Goal: Transaction & Acquisition: Purchase product/service

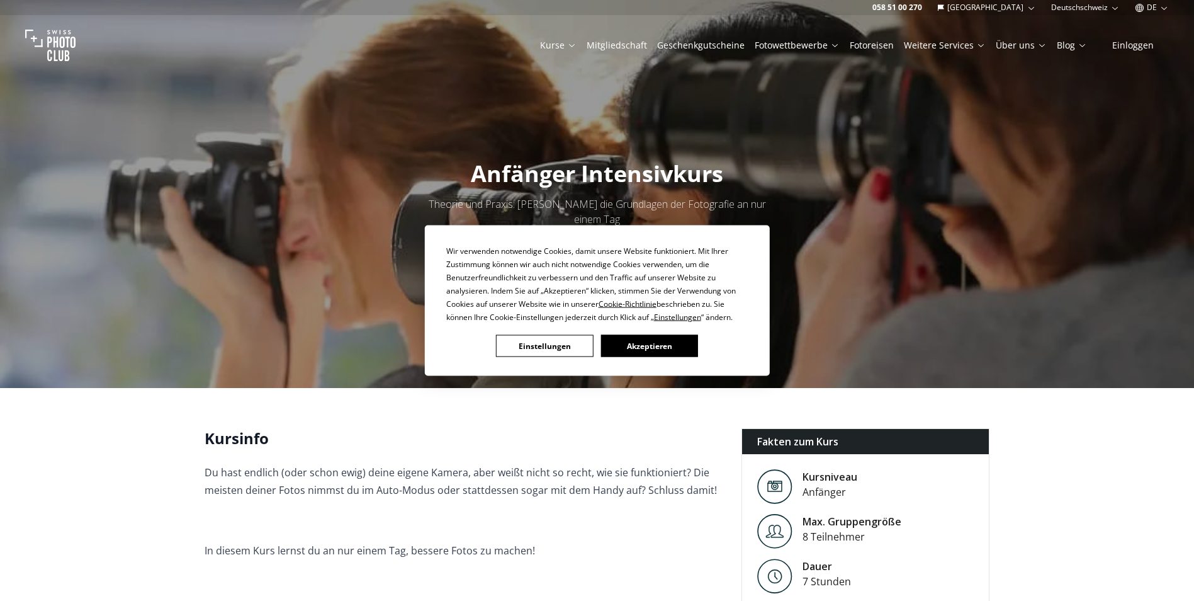
click at [655, 353] on button "Akzeptieren" at bounding box center [649, 346] width 97 height 22
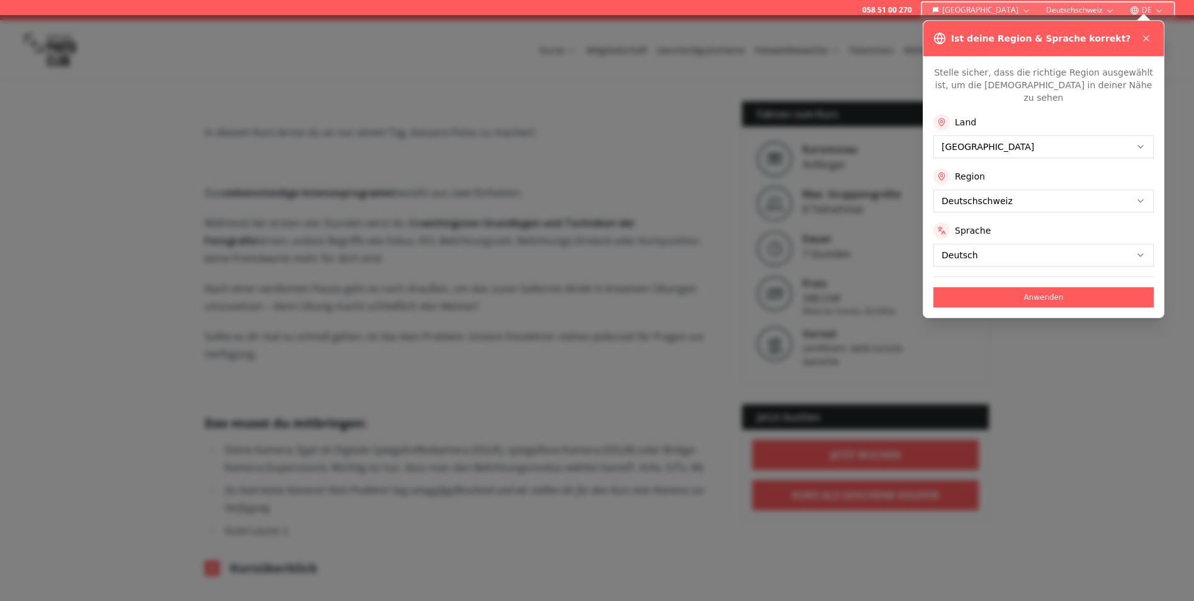
scroll to position [441, 0]
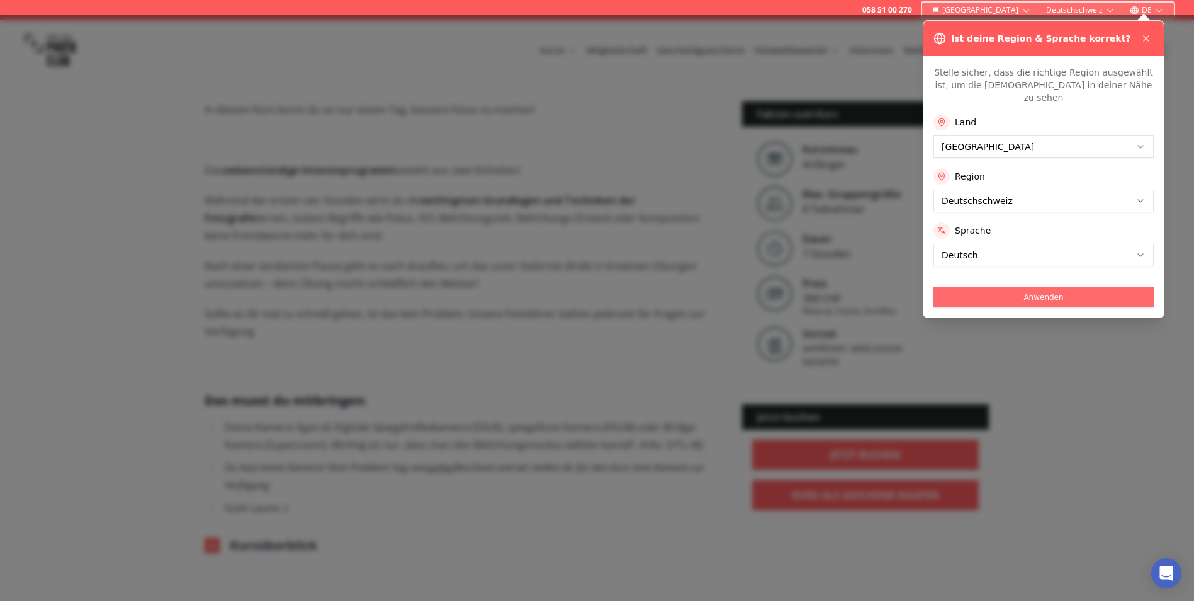
click at [987, 287] on button "Anwenden" at bounding box center [1044, 297] width 220 height 20
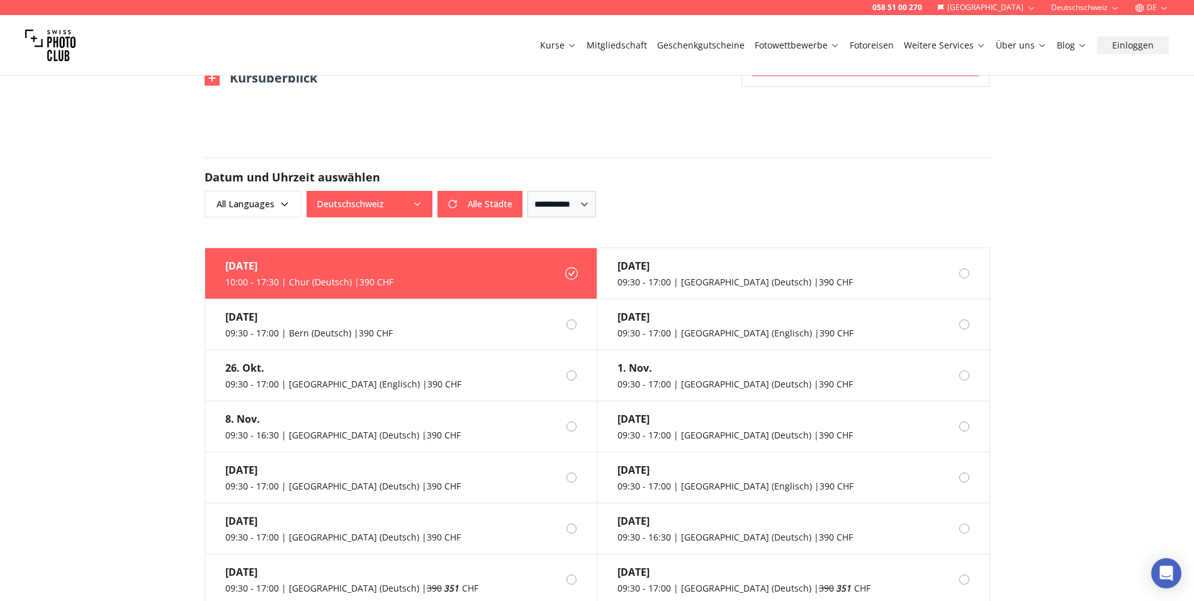
scroll to position [944, 0]
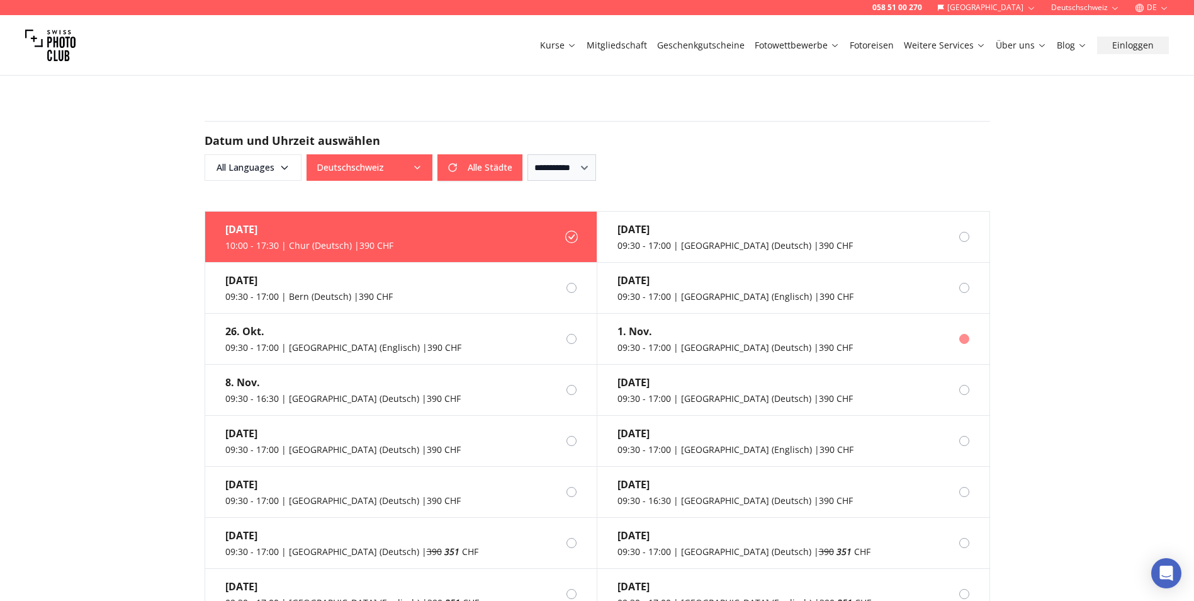
click at [648, 324] on div "1. Nov." at bounding box center [735, 331] width 235 height 15
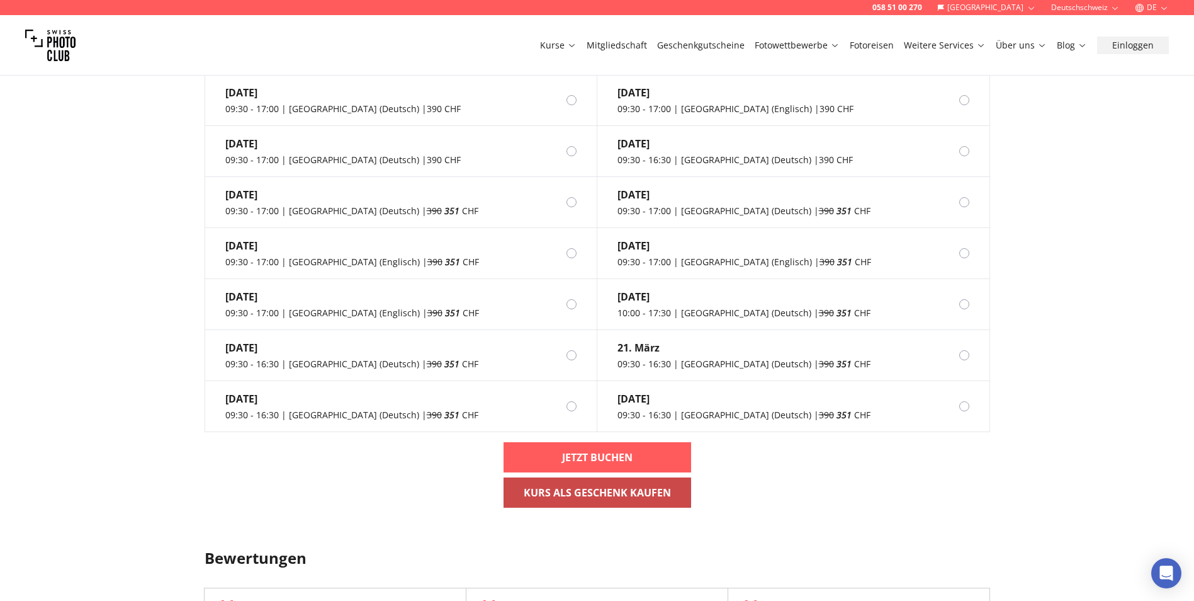
scroll to position [1322, 0]
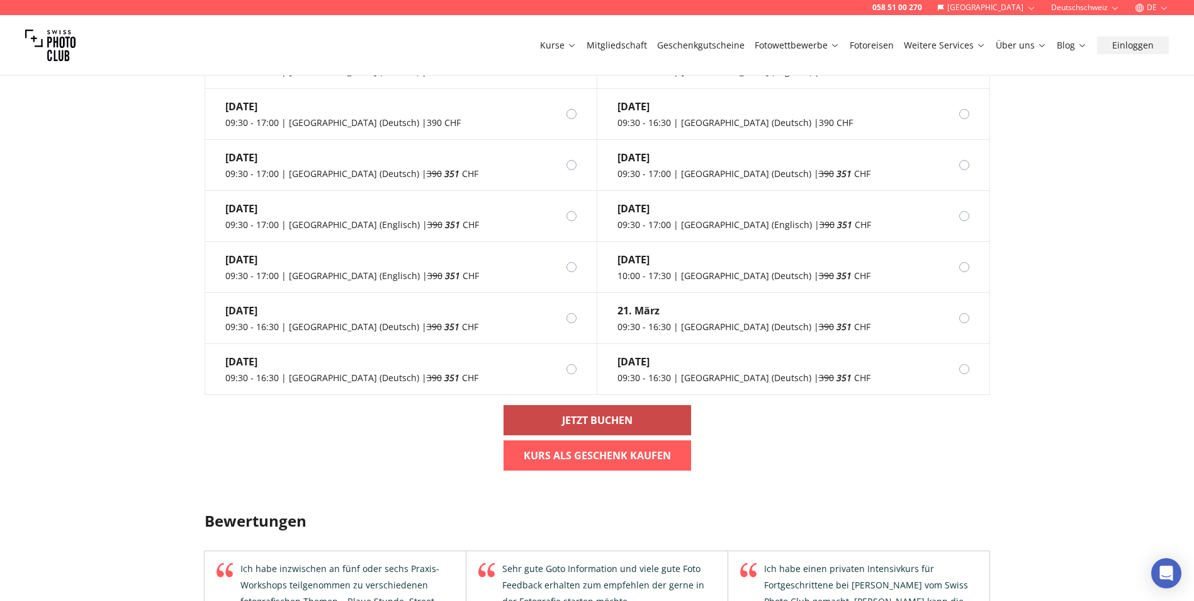
click at [603, 412] on b "Jetzt buchen" at bounding box center [597, 419] width 71 height 15
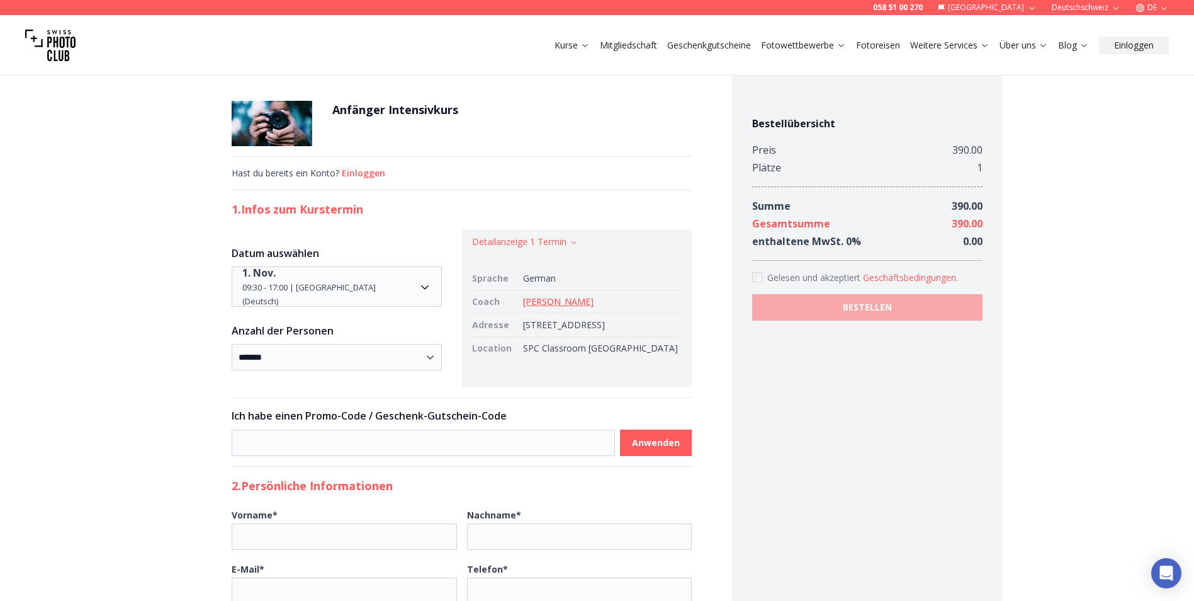
click at [553, 305] on link "[PERSON_NAME]" at bounding box center [558, 301] width 71 height 12
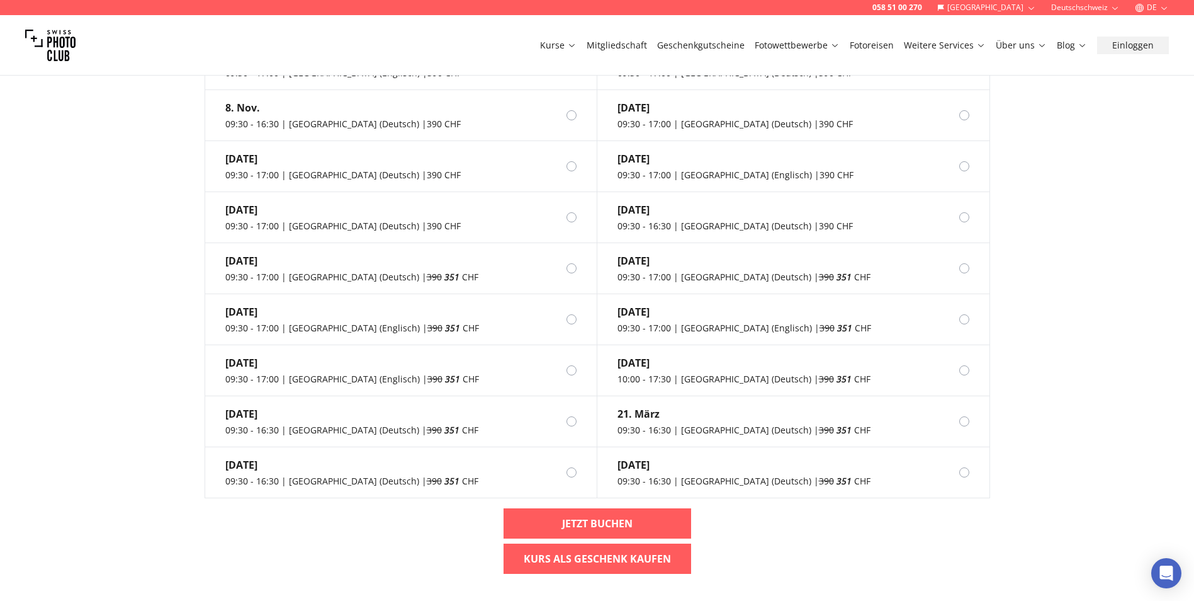
scroll to position [1196, 0]
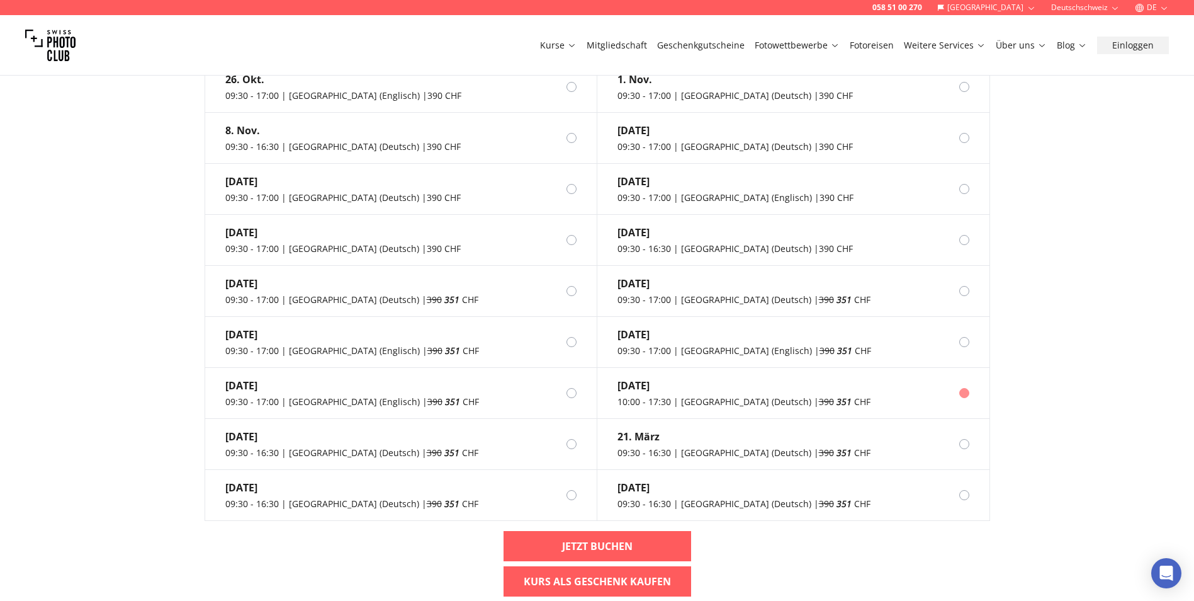
click at [840, 385] on label "[DATE] 10:00 - 17:30 | [GEOGRAPHIC_DATA] (Deutsch) | 390 351 CHF" at bounding box center [793, 393] width 392 height 51
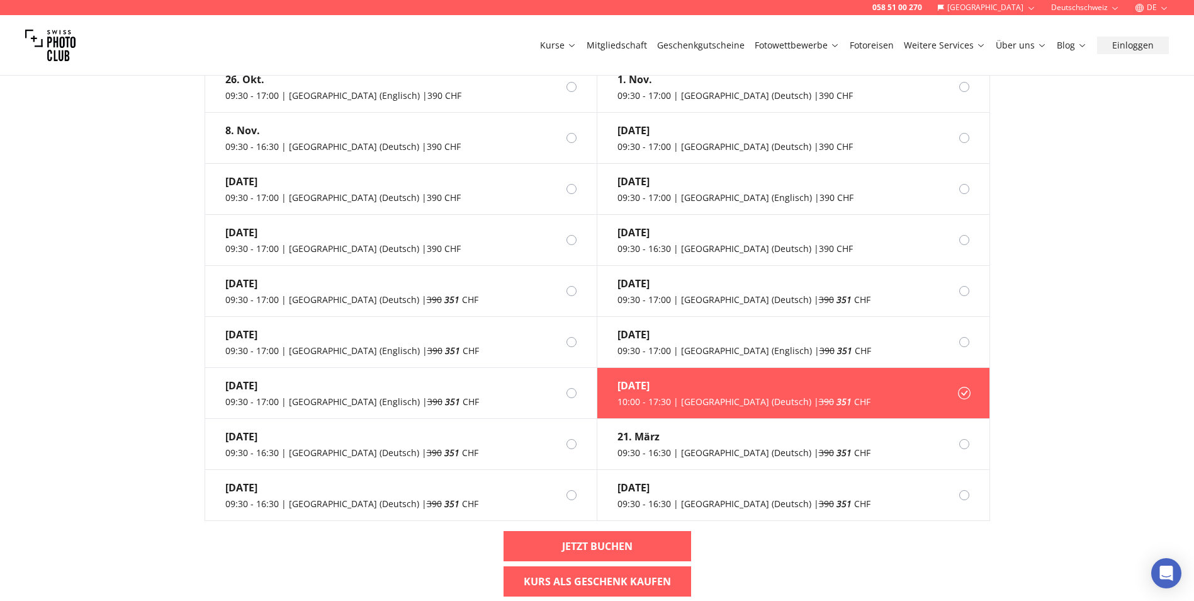
click at [837, 395] on em "351" at bounding box center [844, 401] width 15 height 12
click at [665, 531] on link "Jetzt buchen" at bounding box center [598, 546] width 188 height 30
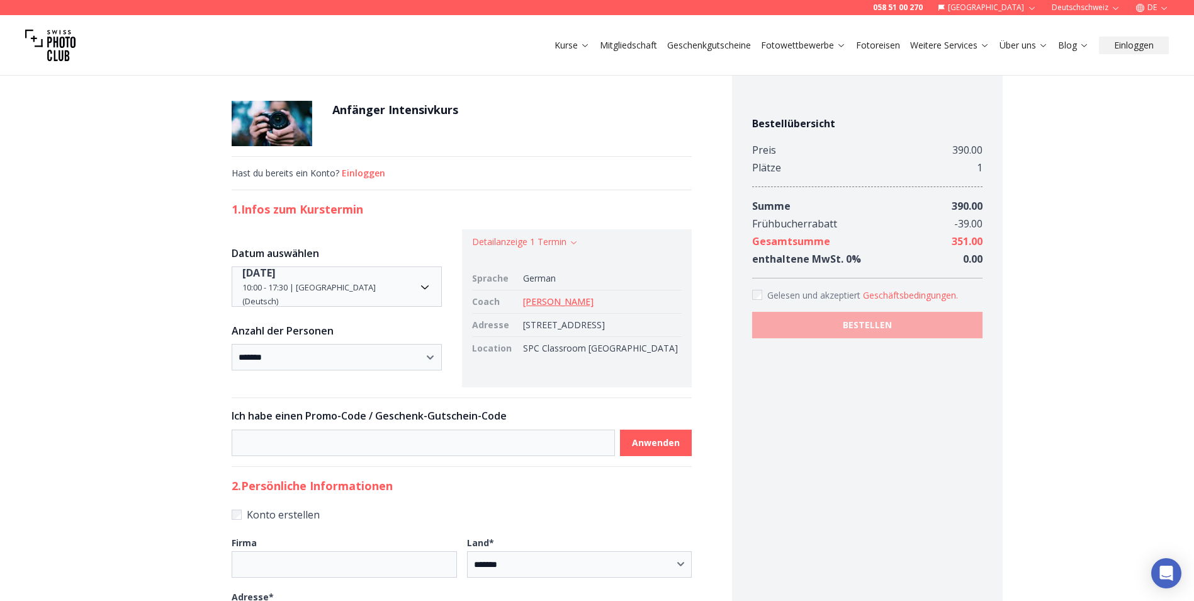
drag, startPoint x: 20, startPoint y: 0, endPoint x: 50, endPoint y: 120, distance: 123.2
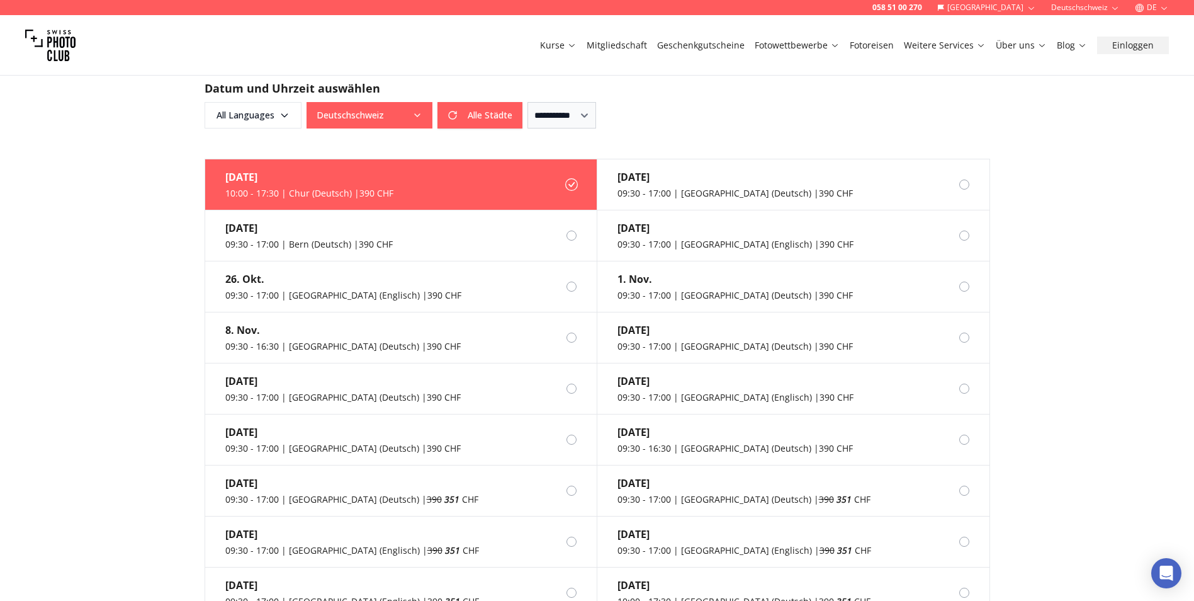
scroll to position [1133, 0]
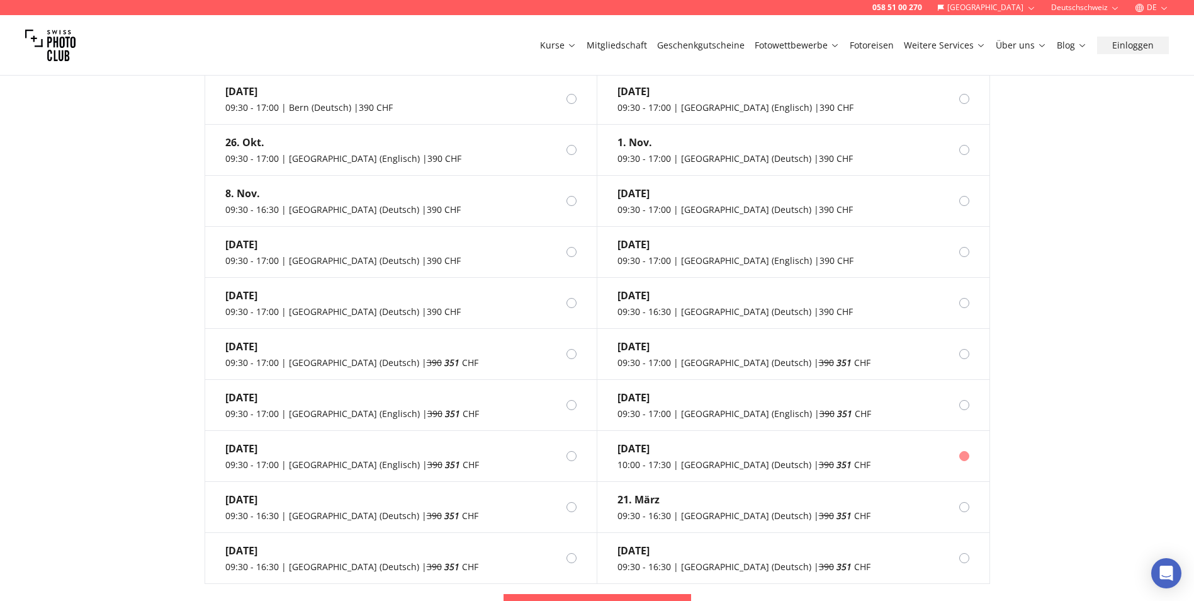
click at [965, 451] on div at bounding box center [964, 456] width 10 height 10
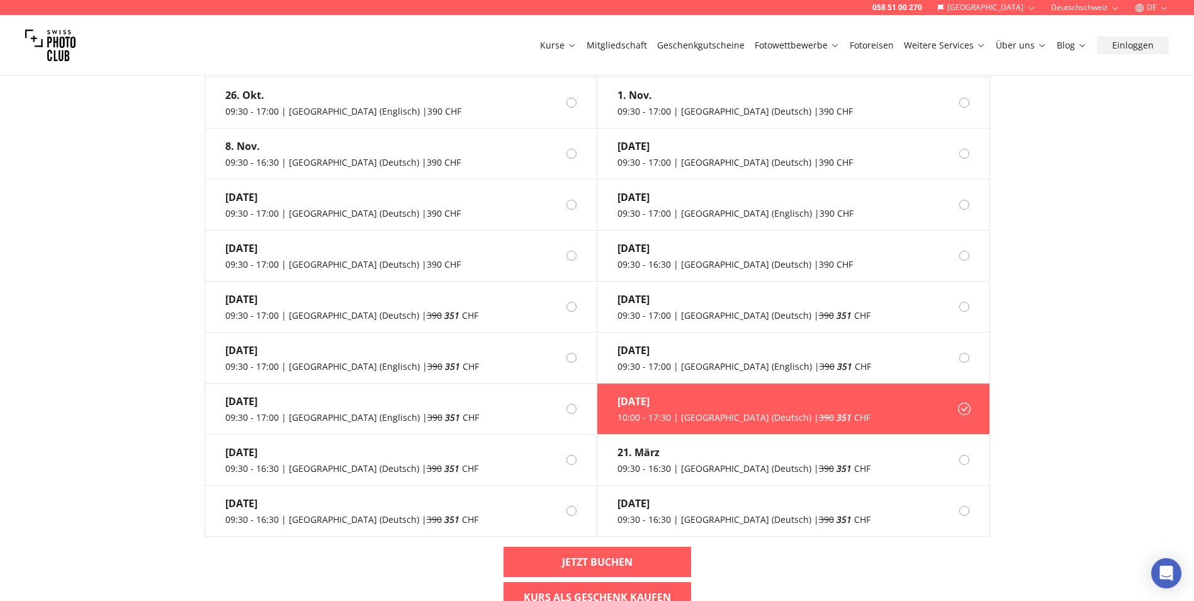
scroll to position [1259, 0]
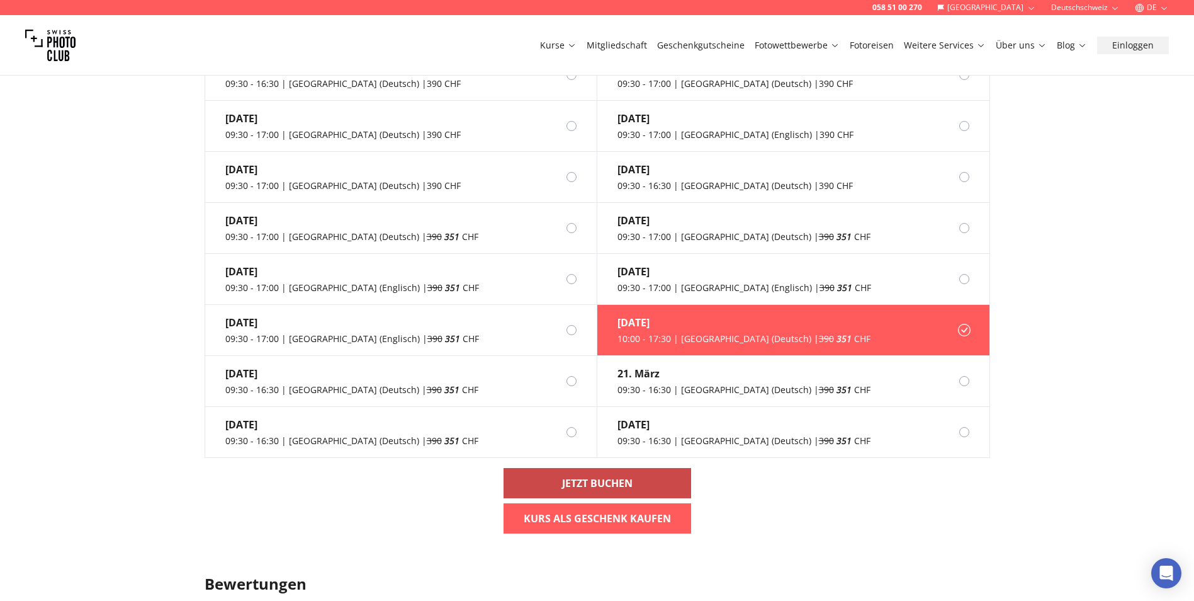
click at [667, 473] on link "Jetzt buchen" at bounding box center [598, 483] width 188 height 30
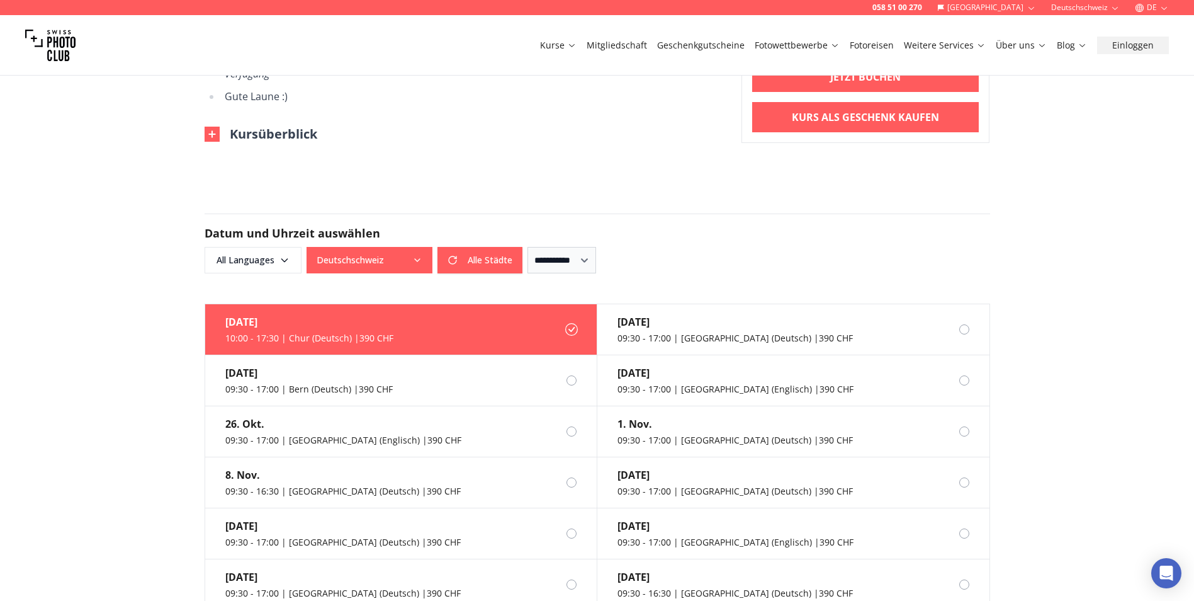
scroll to position [881, 0]
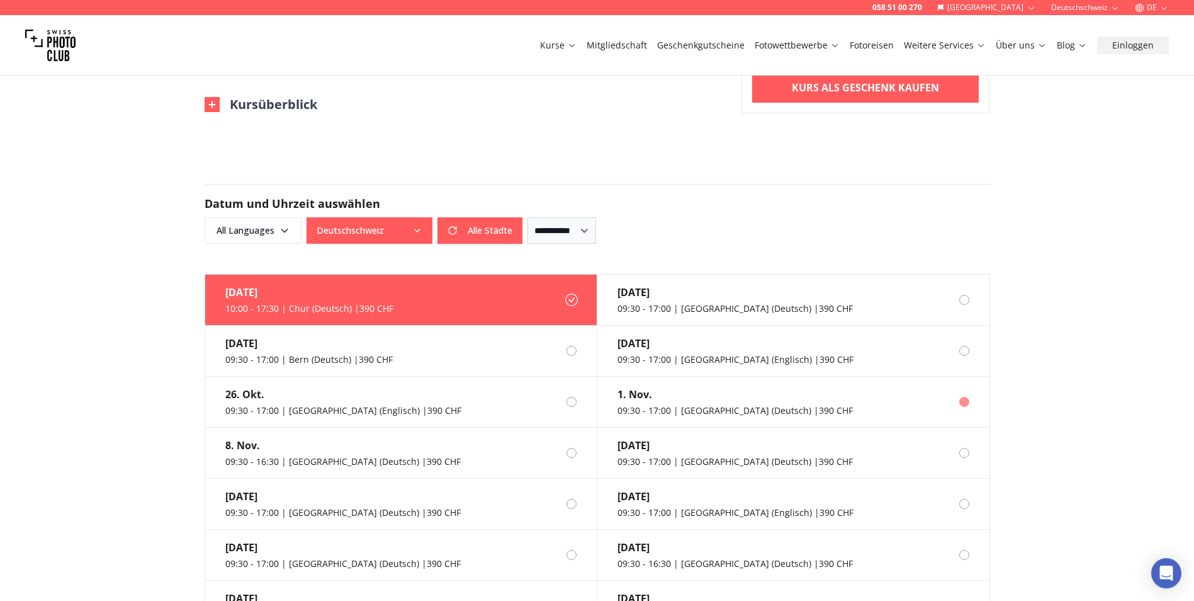
click at [712, 404] on div "09:30 - 17:00 | [GEOGRAPHIC_DATA] (Deutsch) | 390 CHF" at bounding box center [735, 410] width 235 height 13
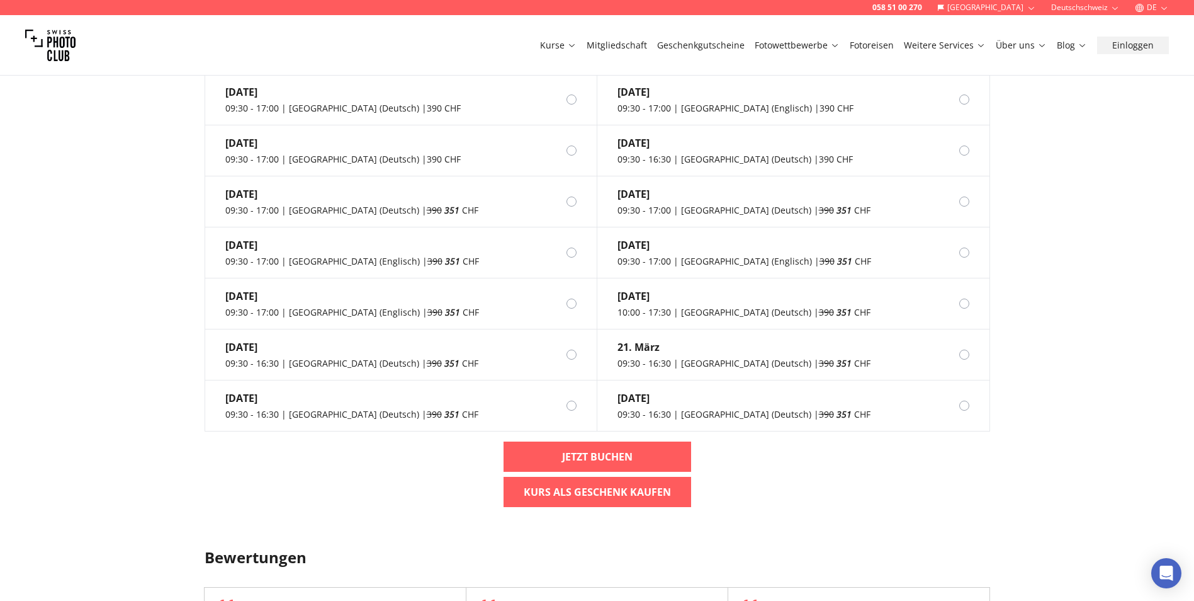
scroll to position [1385, 0]
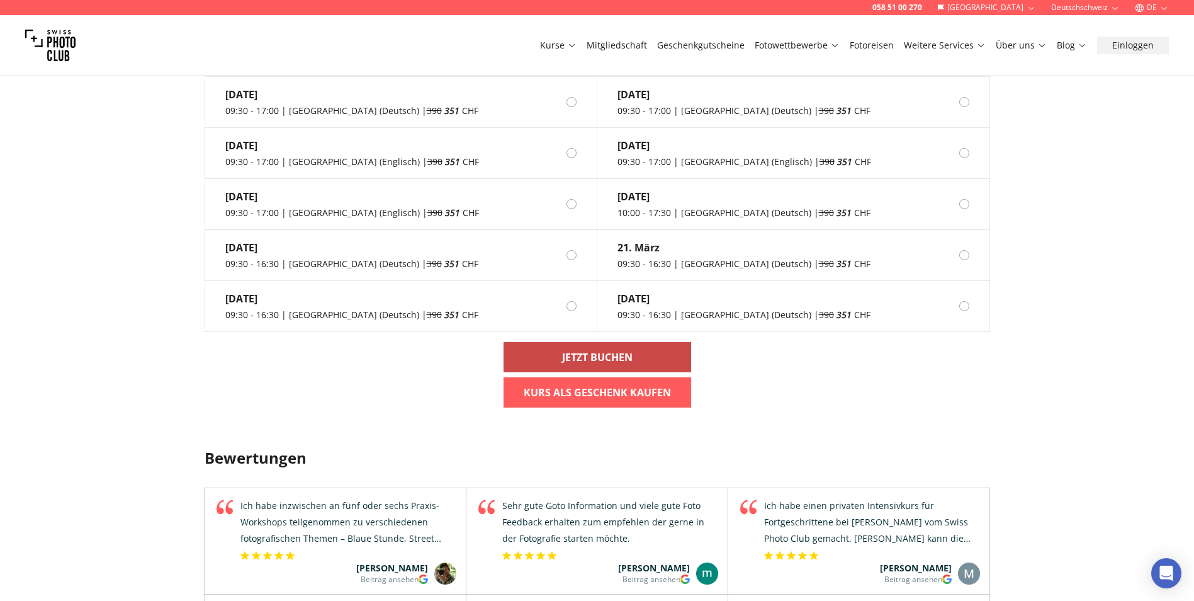
click at [637, 342] on link "Jetzt buchen" at bounding box center [598, 357] width 188 height 30
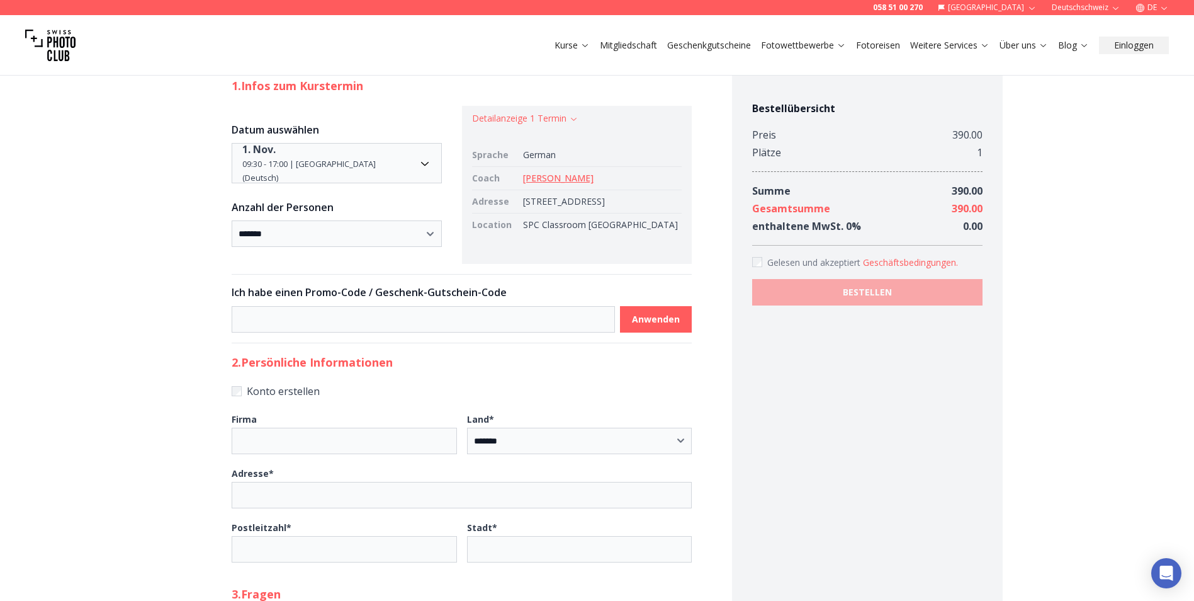
scroll to position [126, 0]
click at [283, 330] on input at bounding box center [423, 316] width 383 height 26
paste input "*********"
type input "*********"
click at [674, 328] on span "Anwenden" at bounding box center [656, 316] width 68 height 23
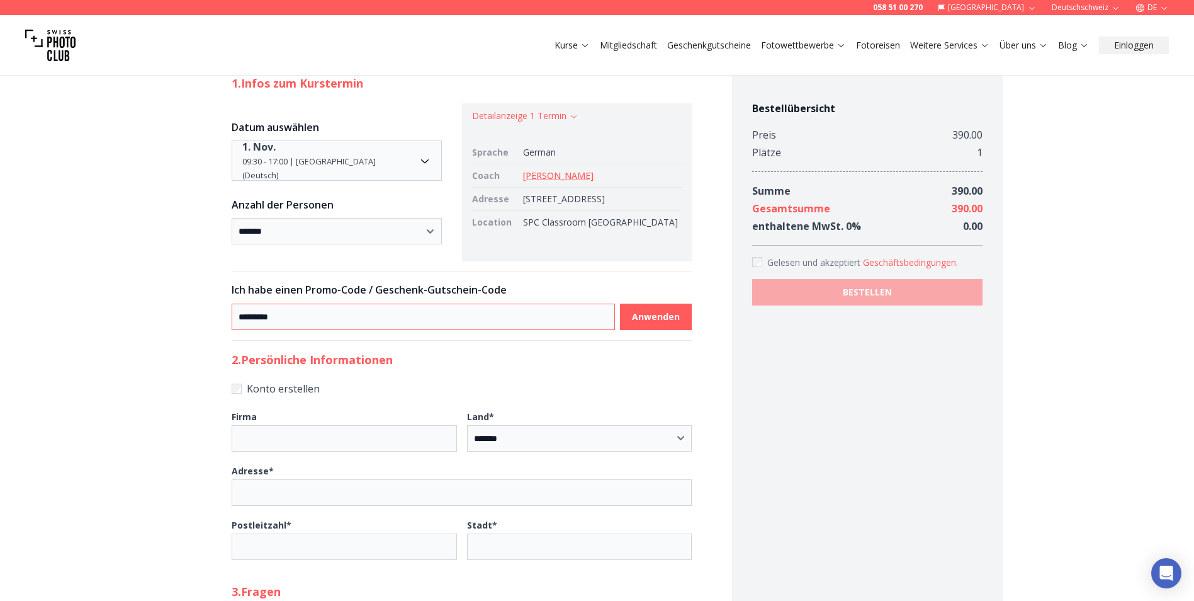
drag, startPoint x: 344, startPoint y: 337, endPoint x: 130, endPoint y: 341, distance: 214.1
click at [130, 341] on div "**********" at bounding box center [597, 602] width 1194 height 1335
paste input "******"
type input "******"
click at [632, 323] on b "Anwenden" at bounding box center [656, 316] width 48 height 13
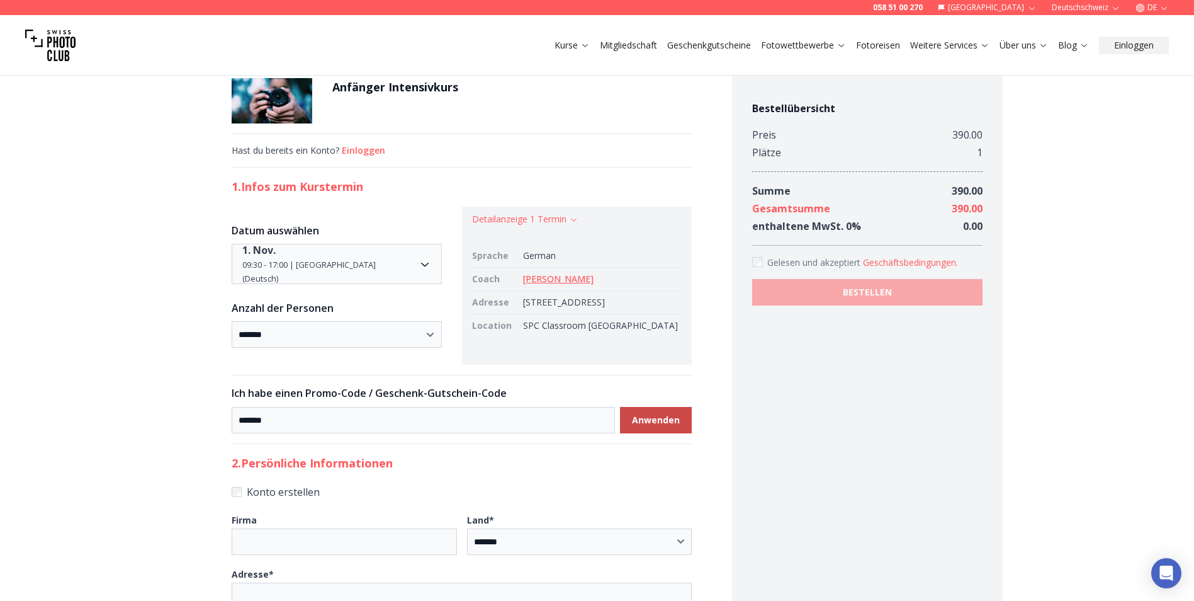
scroll to position [0, 0]
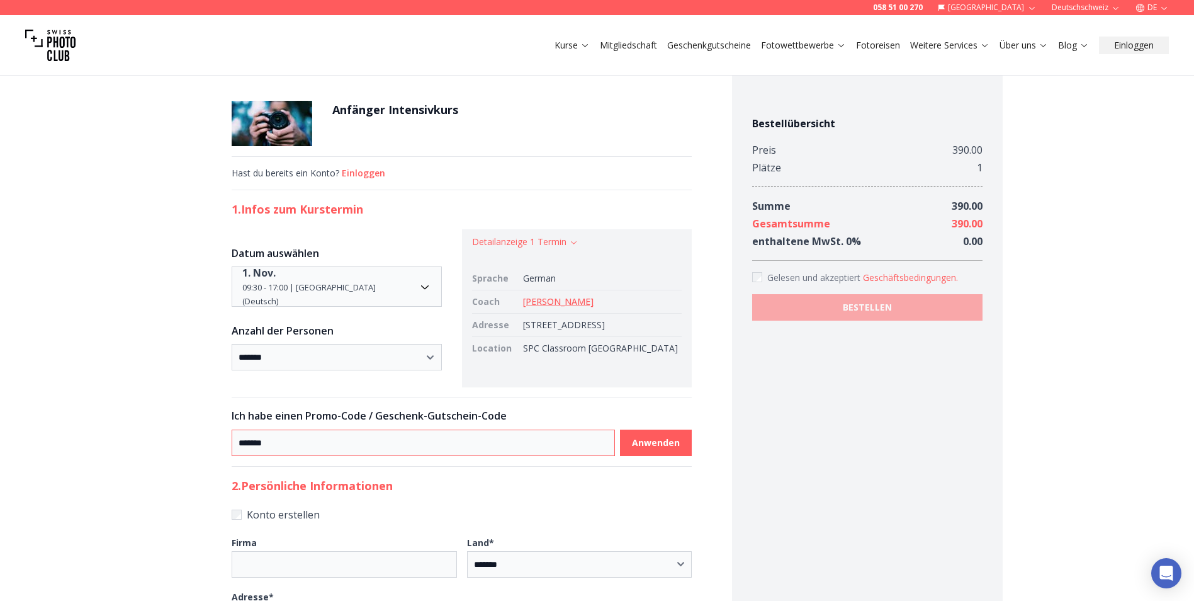
drag, startPoint x: 331, startPoint y: 451, endPoint x: 186, endPoint y: 477, distance: 147.1
paste input "**********"
type input "**********"
click at [639, 449] on b "Anwenden" at bounding box center [656, 442] width 48 height 13
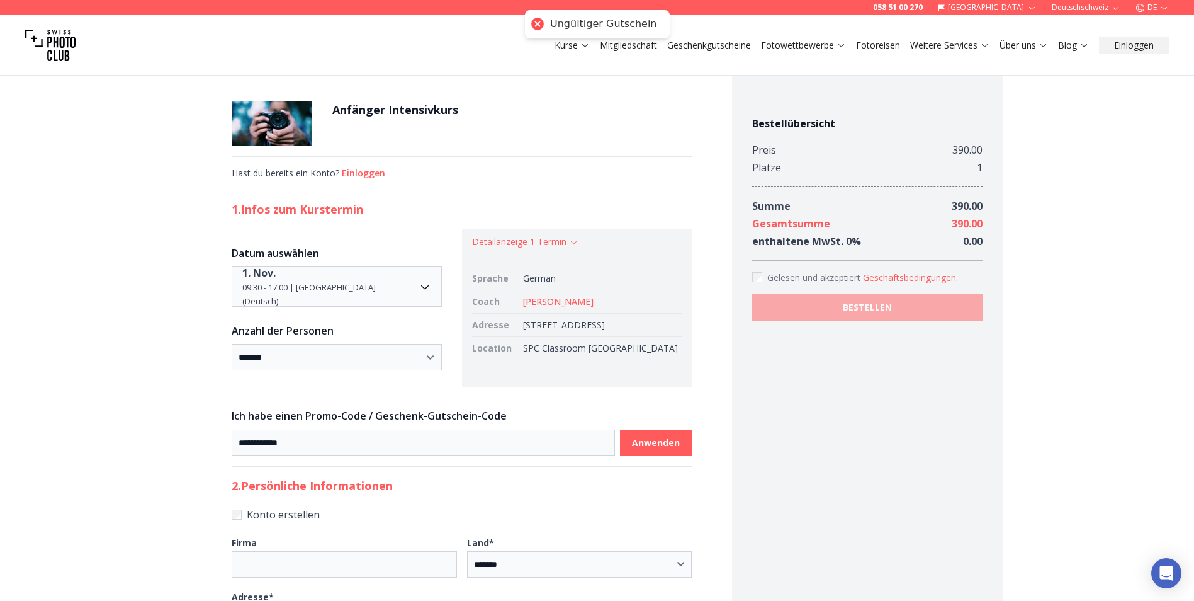
click at [569, 304] on link "[PERSON_NAME]" at bounding box center [558, 301] width 71 height 12
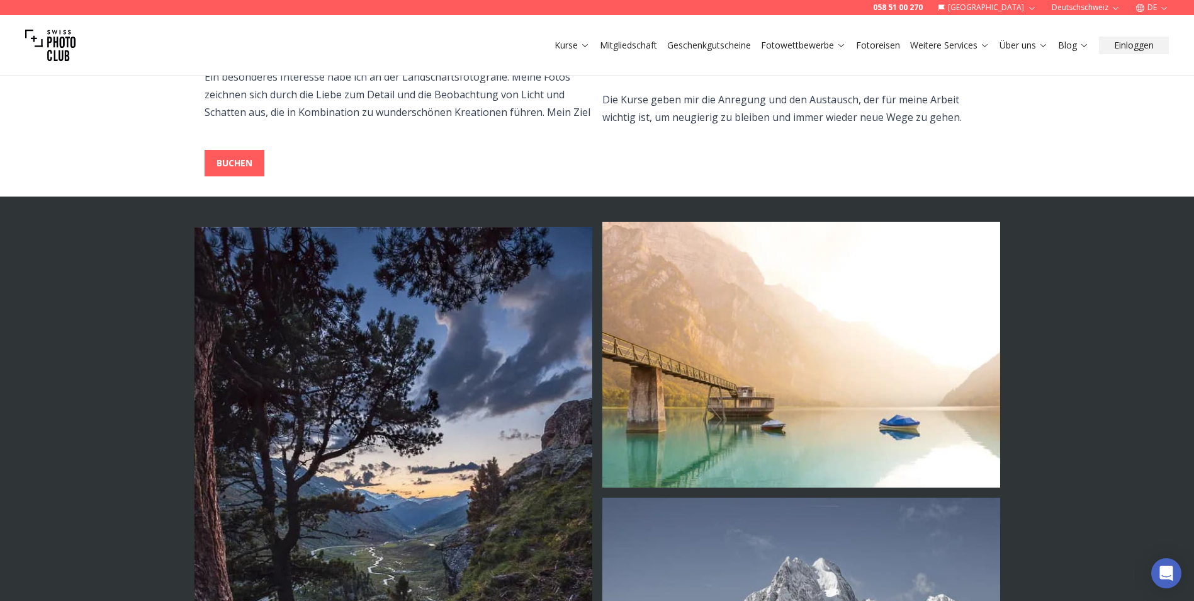
scroll to position [504, 0]
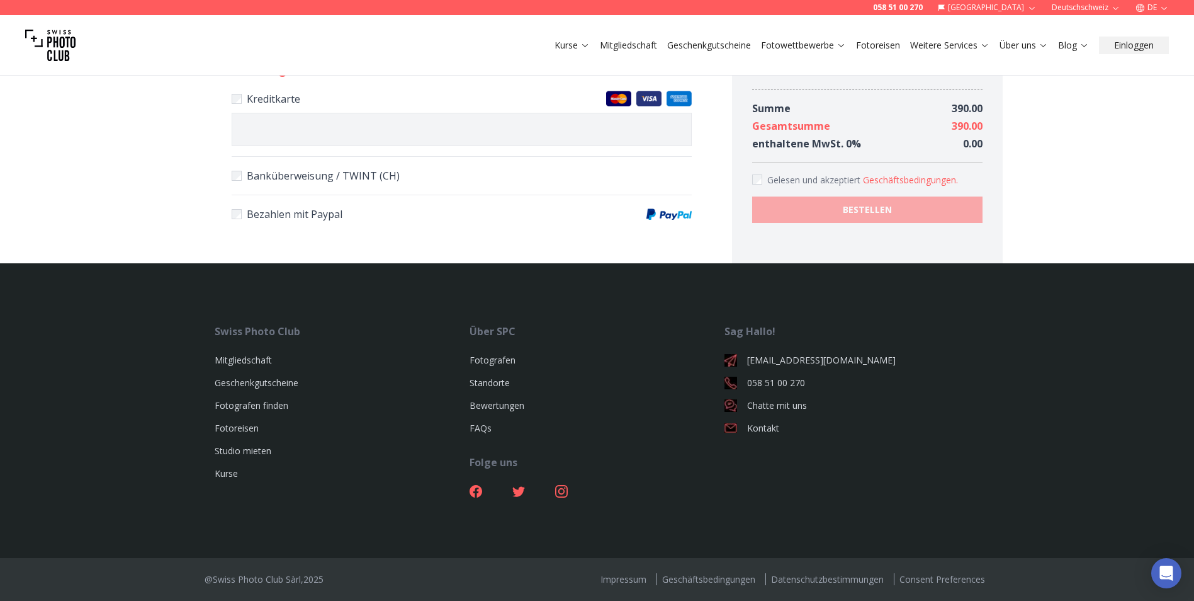
scroll to position [808, 0]
click at [1172, 577] on icon "Open Intercom Messenger" at bounding box center [1166, 573] width 14 height 16
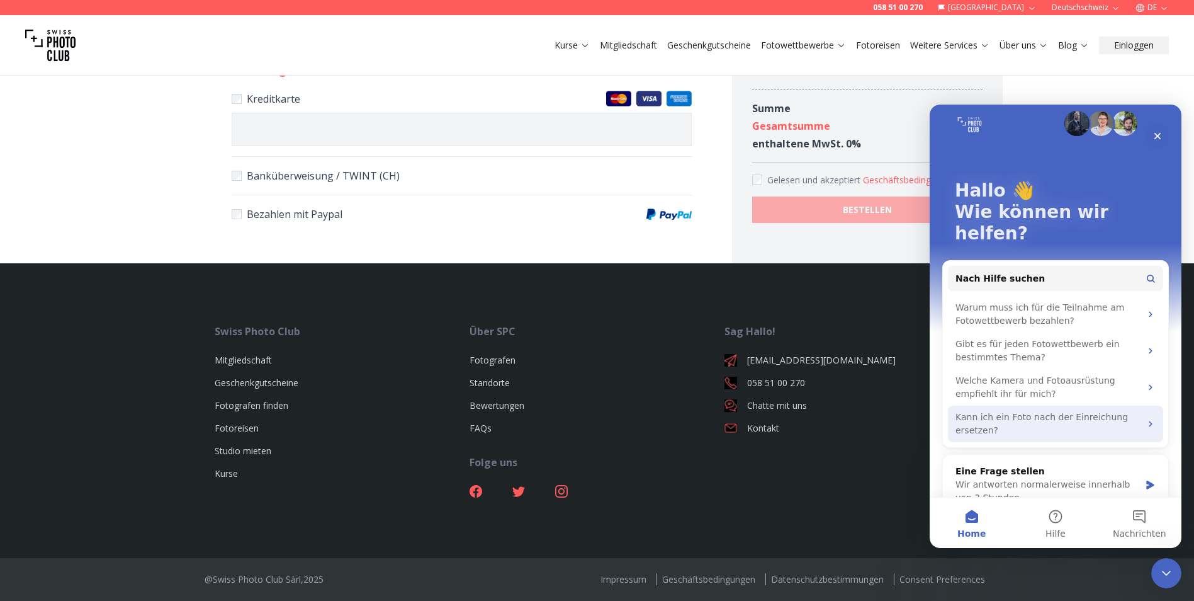
scroll to position [17, 0]
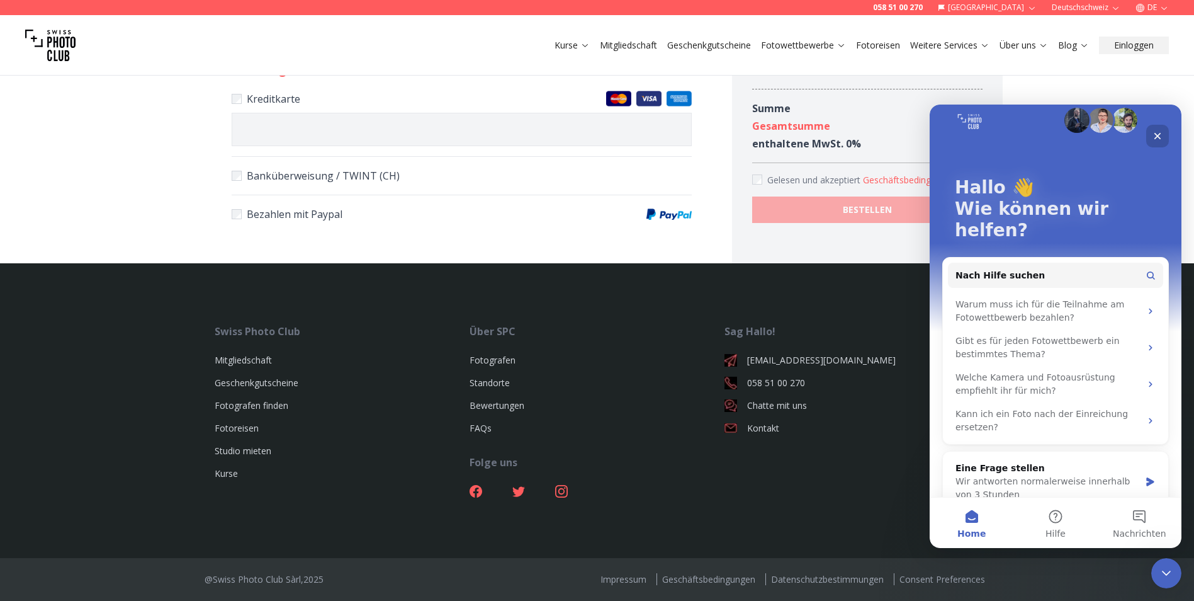
click at [1162, 144] on div "Schließen" at bounding box center [1157, 136] width 23 height 23
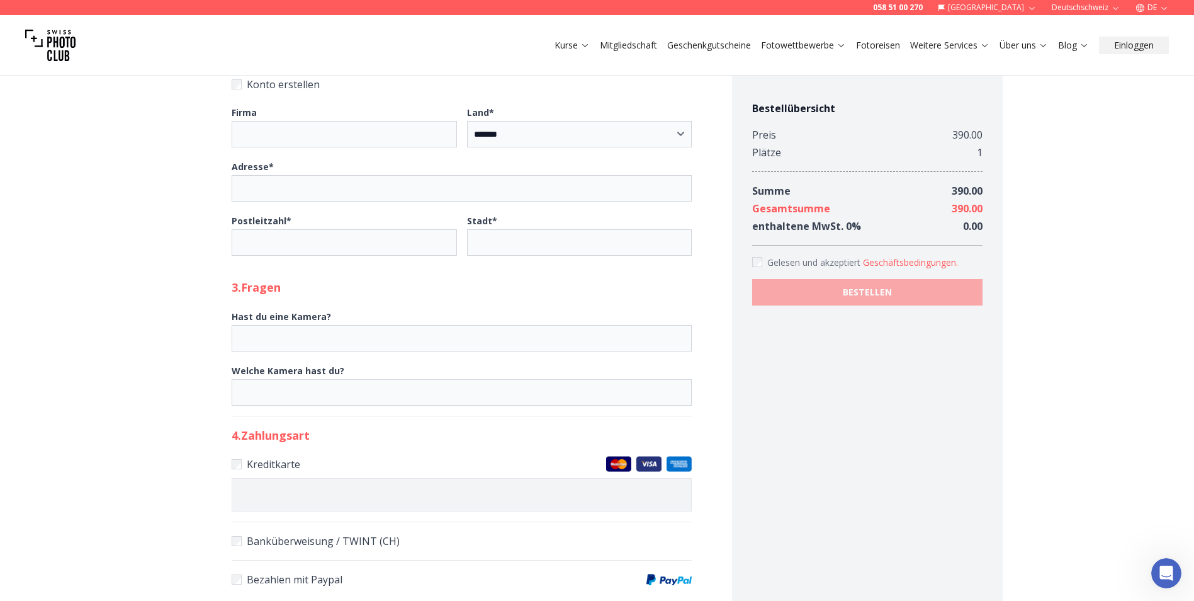
scroll to position [0, 0]
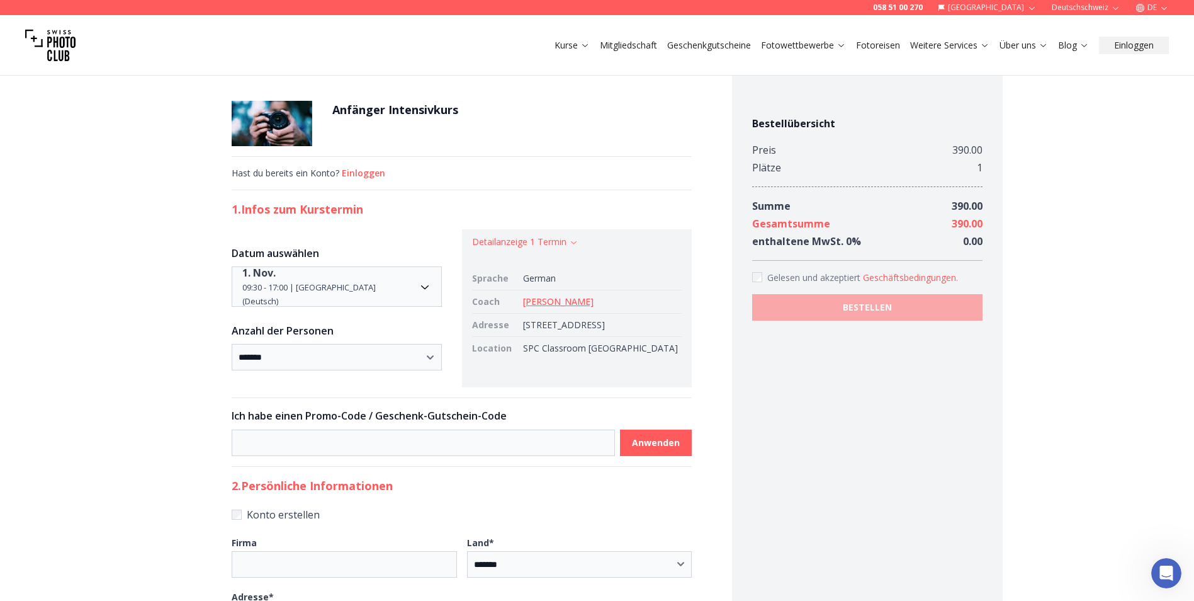
drag, startPoint x: 575, startPoint y: 293, endPoint x: 576, endPoint y: 305, distance: 12.6
click at [575, 293] on td "[PERSON_NAME]" at bounding box center [600, 301] width 164 height 23
click at [577, 307] on td "[PERSON_NAME]" at bounding box center [600, 301] width 164 height 23
click at [577, 305] on link "[PERSON_NAME]" at bounding box center [558, 301] width 71 height 12
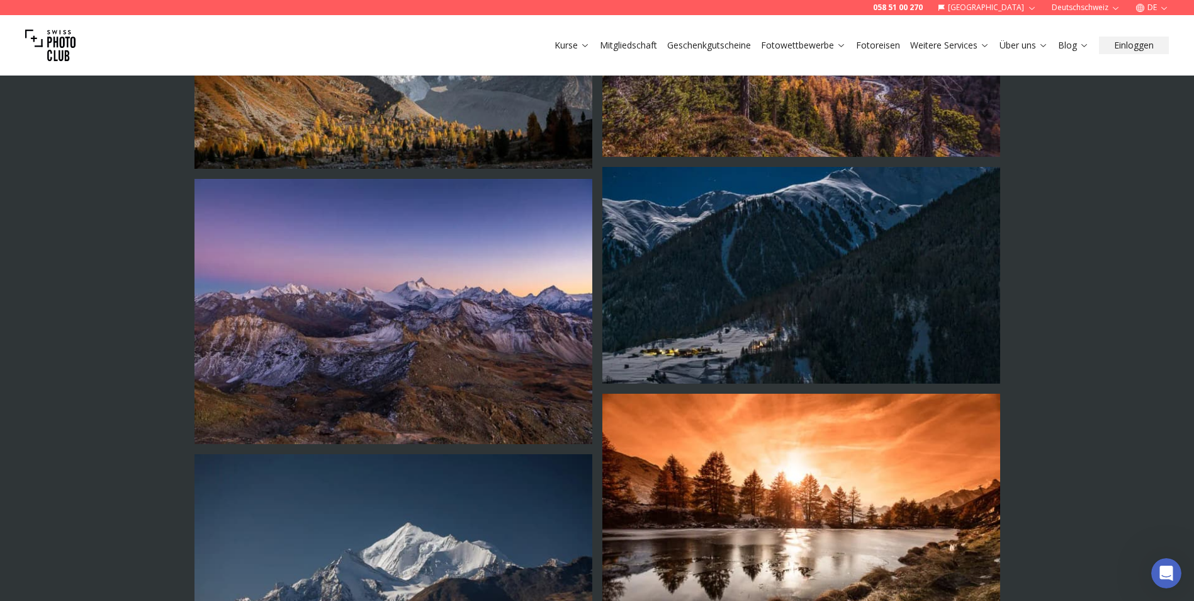
scroll to position [2727, 0]
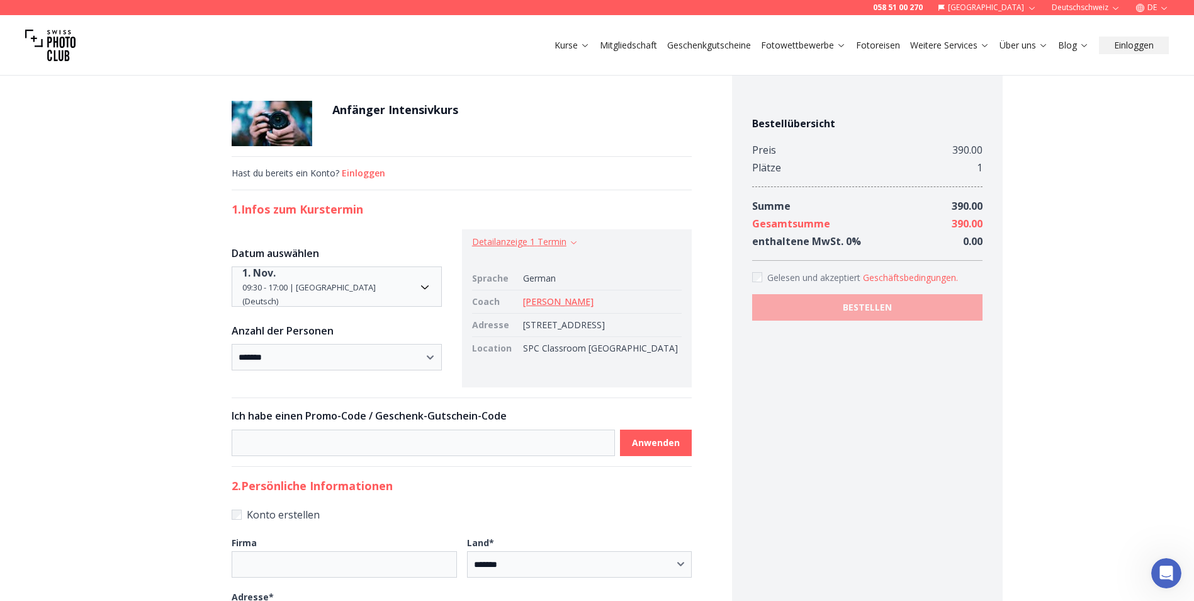
click at [515, 244] on button "Detailanzeige 1 Termin" at bounding box center [525, 241] width 106 height 13
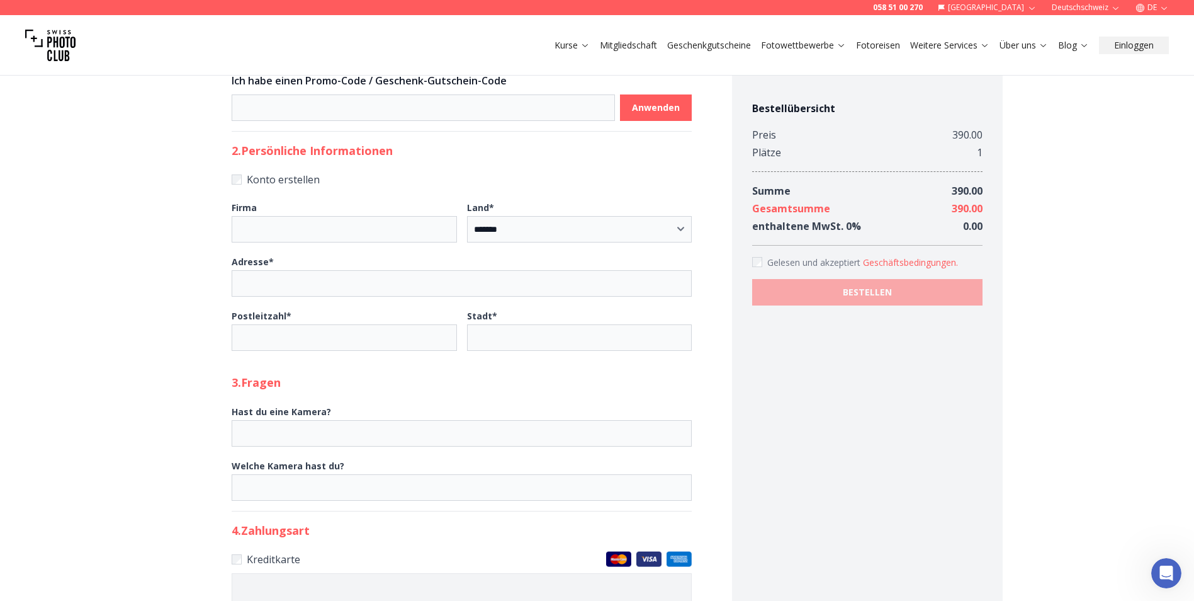
scroll to position [315, 0]
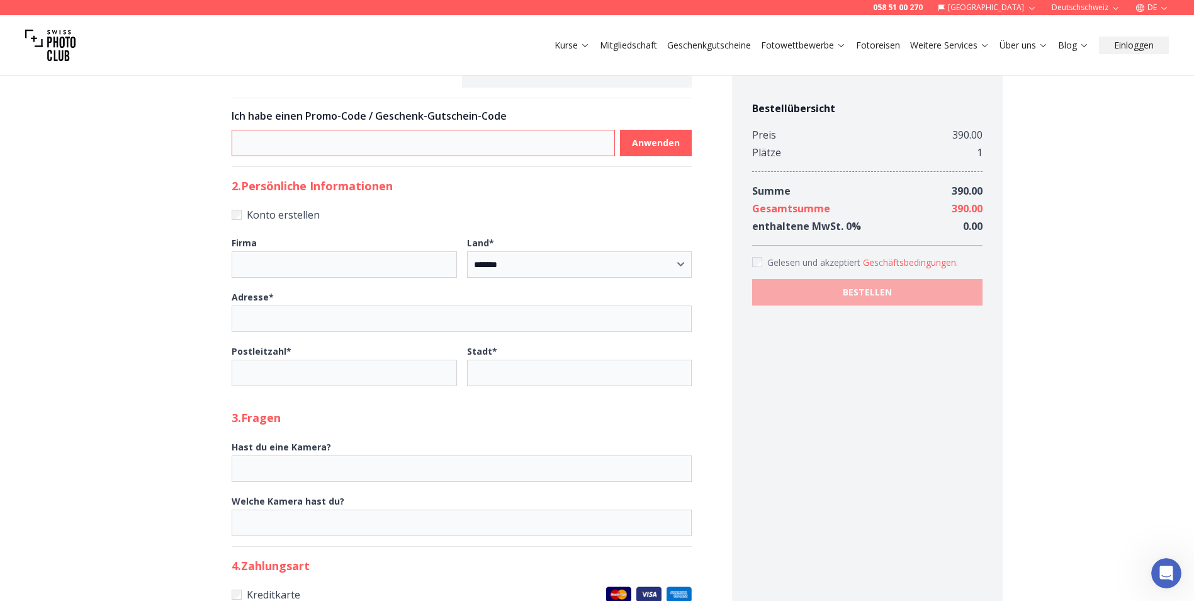
click at [327, 156] on input at bounding box center [423, 143] width 383 height 26
type input "**********"
click at [664, 149] on b "Anwenden" at bounding box center [656, 143] width 48 height 13
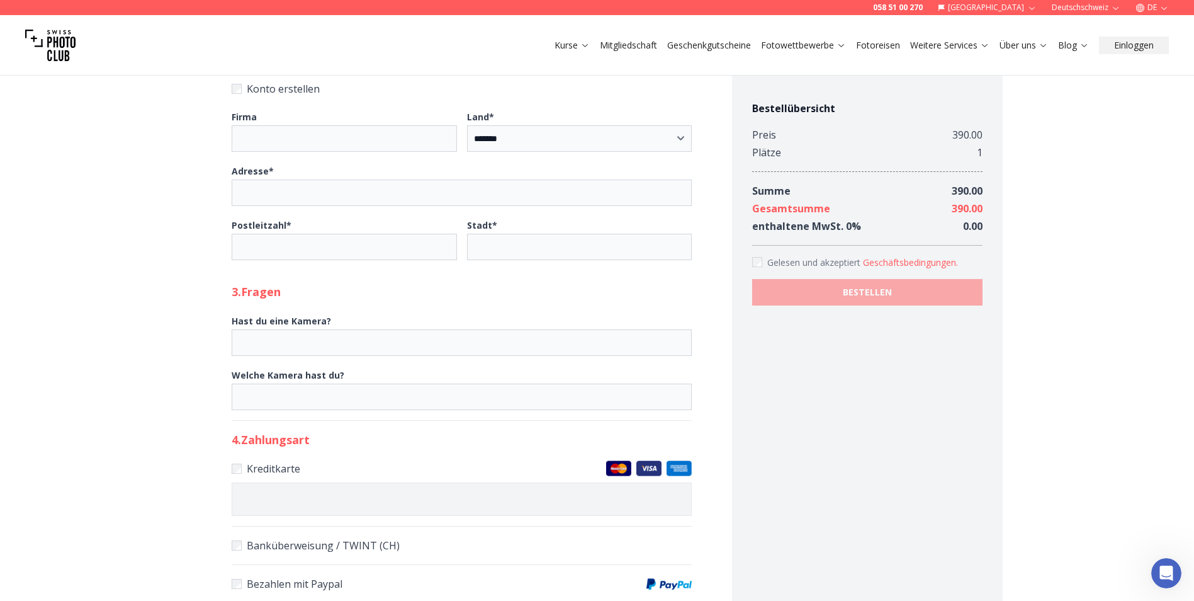
scroll to position [823, 0]
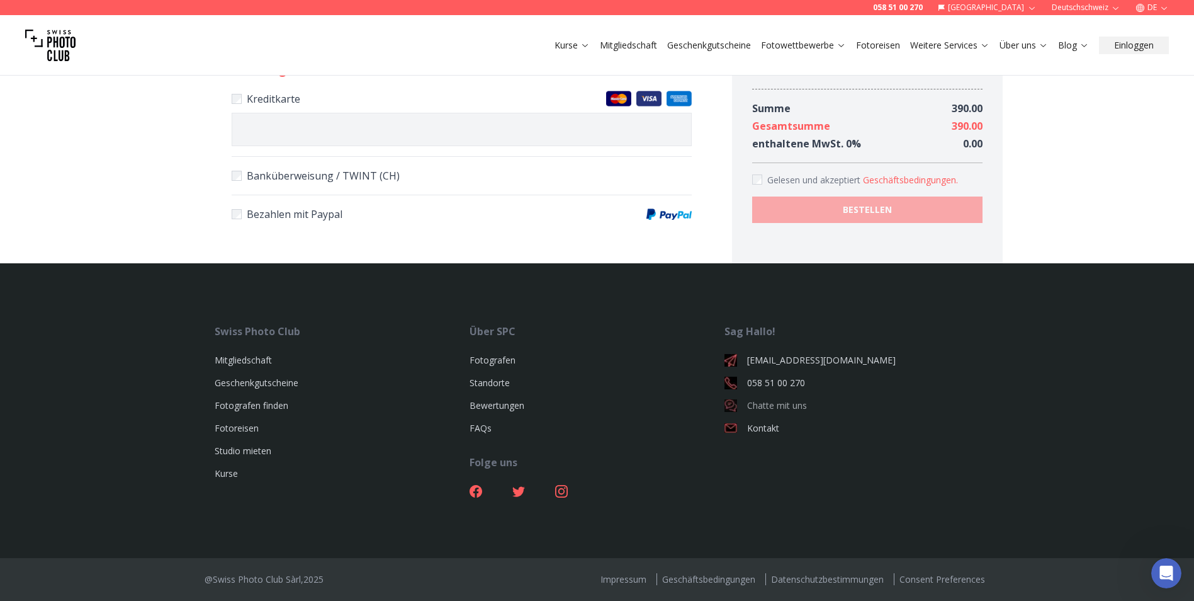
click at [803, 411] on link "Chatte mit uns" at bounding box center [852, 405] width 255 height 13
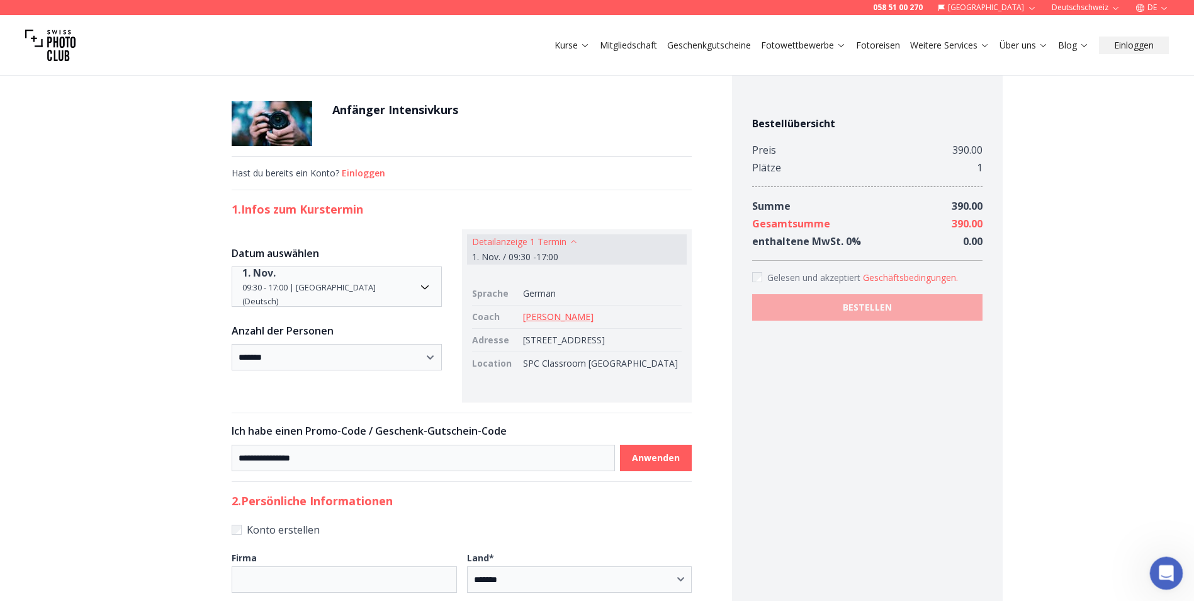
click at [1176, 574] on div "Intercom-Nachrichtendienst öffnen" at bounding box center [1165, 571] width 42 height 42
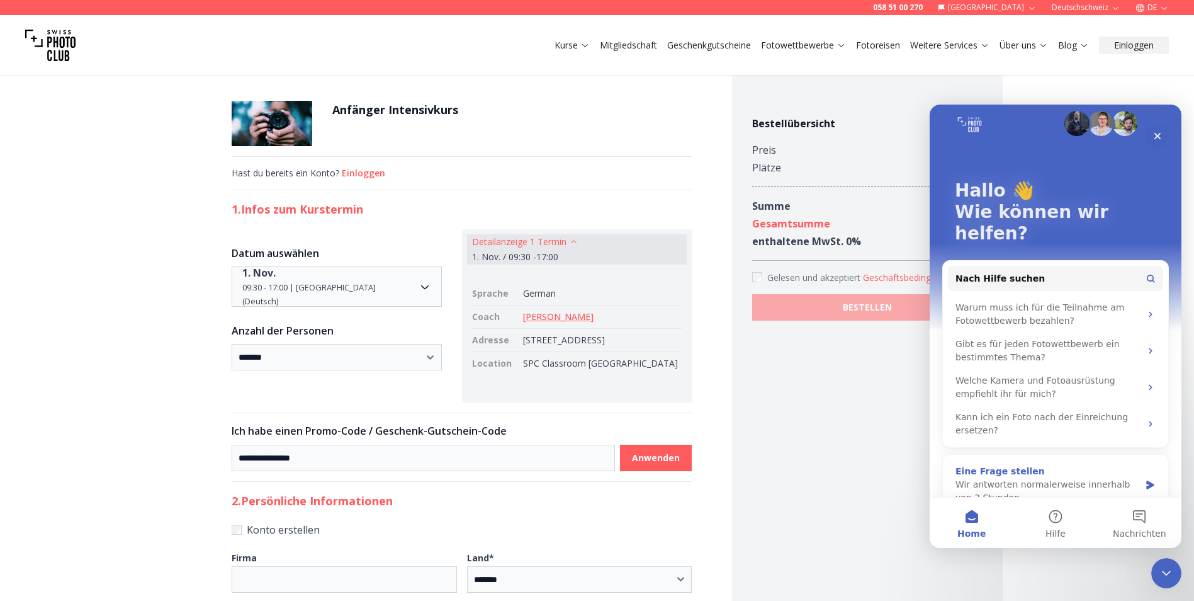
scroll to position [17, 0]
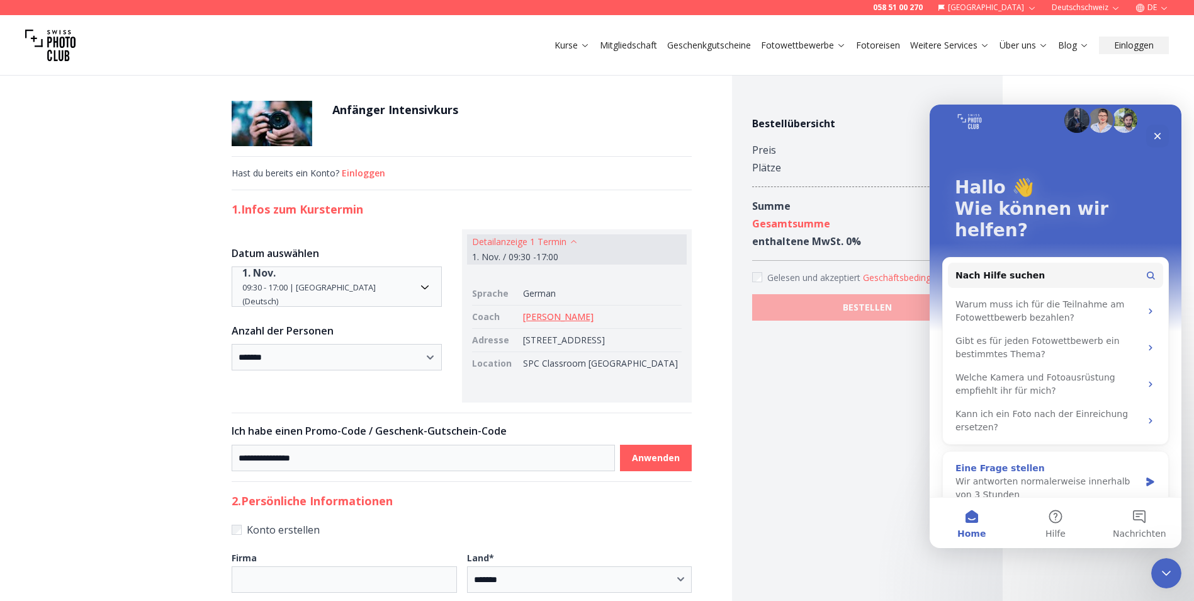
click at [1038, 475] on div "Wir antworten normalerweise innerhalb von 3 Stunden" at bounding box center [1048, 488] width 184 height 26
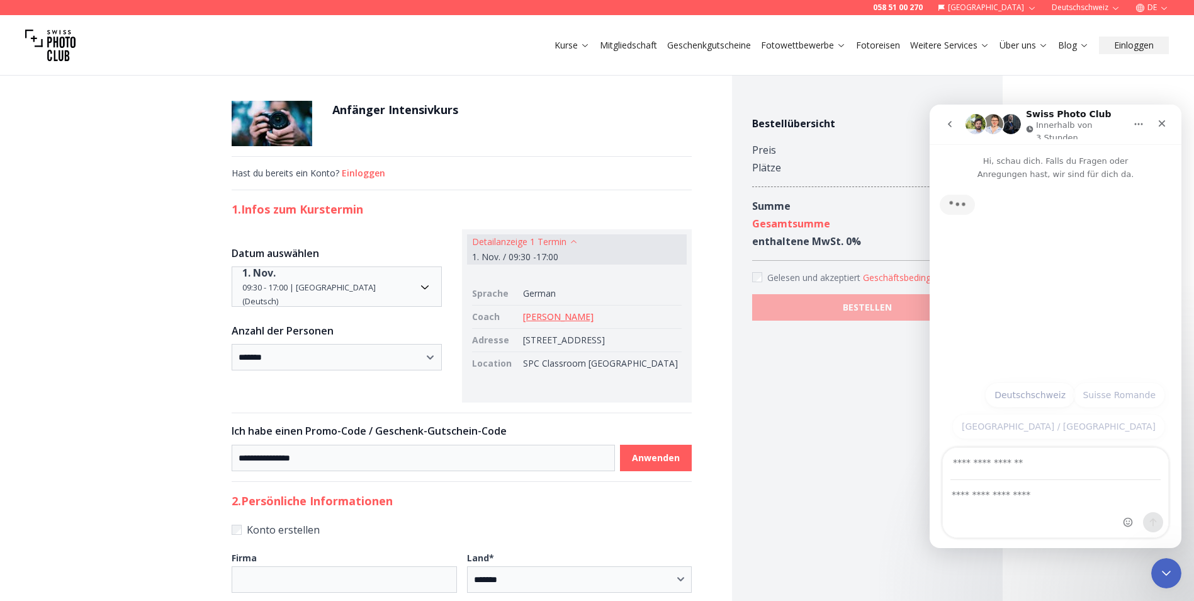
scroll to position [0, 0]
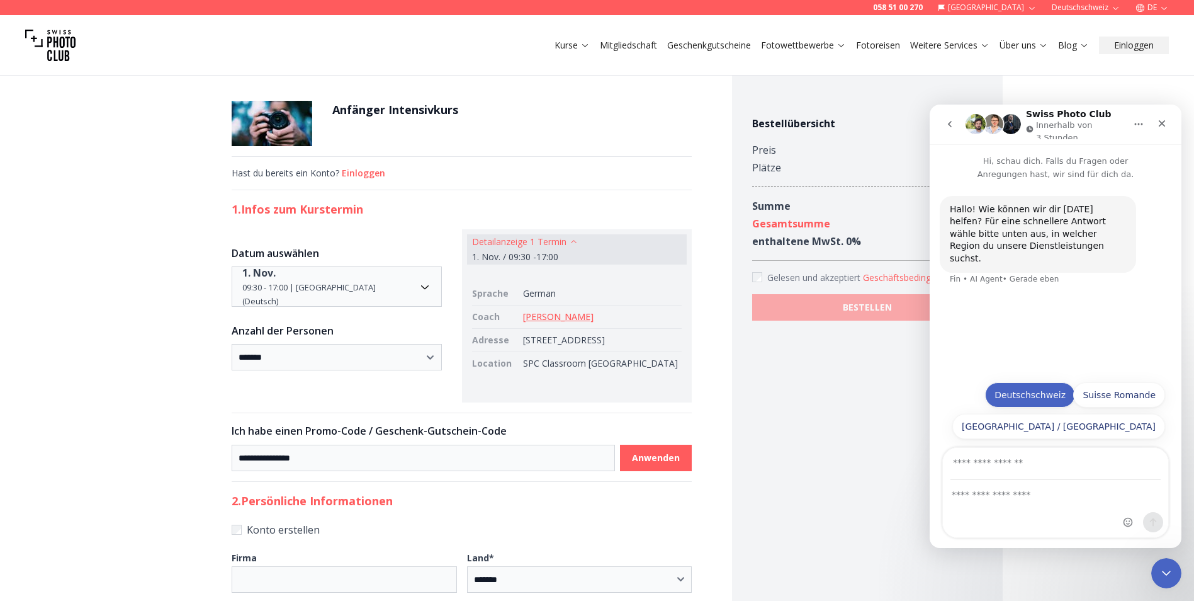
click at [1024, 401] on button "Deutschschweiz" at bounding box center [1030, 394] width 90 height 25
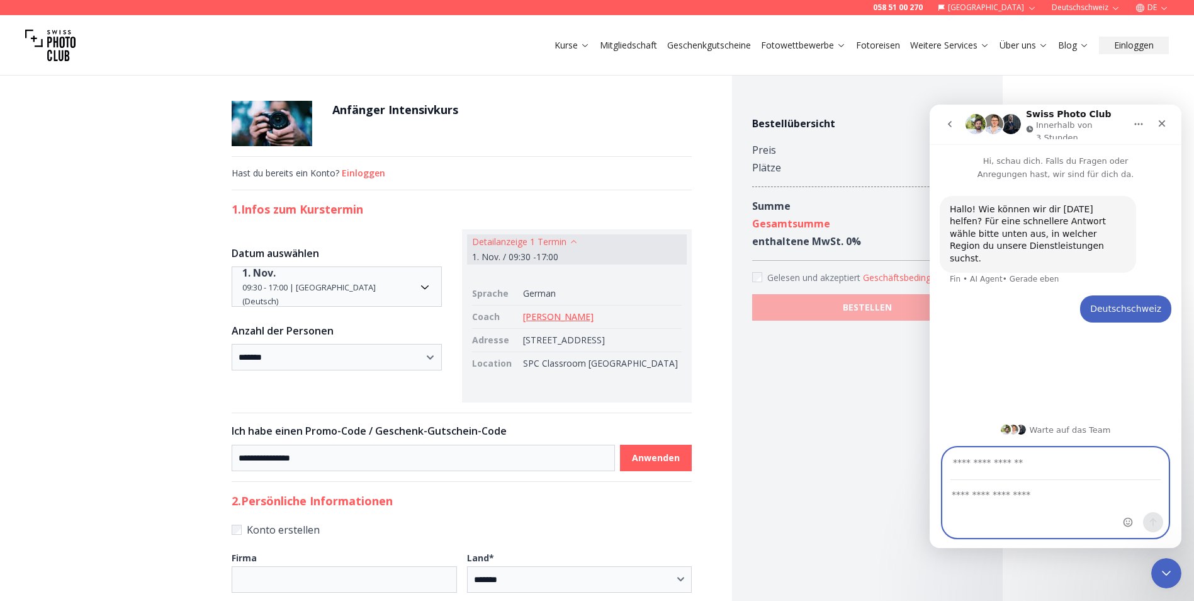
click at [1024, 501] on textarea "Nachricht senden..." at bounding box center [1055, 490] width 225 height 21
click at [1093, 513] on textarea "**********" at bounding box center [1055, 497] width 225 height 34
type textarea "**********"
click at [1051, 469] on input "Deine E-Mail-Adresse" at bounding box center [1056, 464] width 210 height 32
type input "**********"
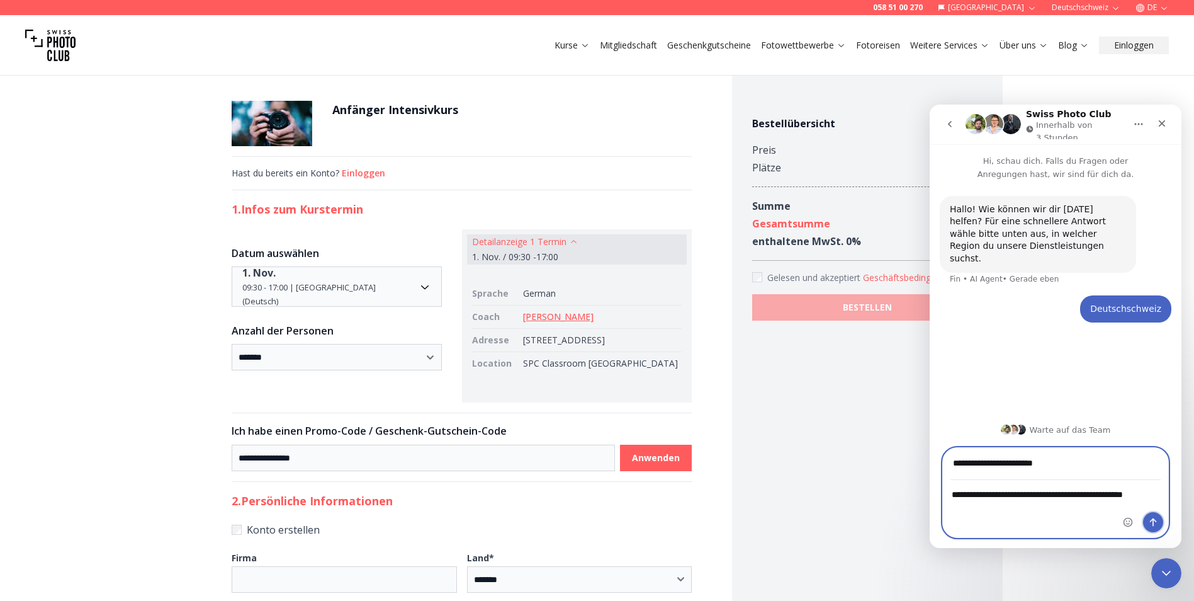
click at [1155, 524] on icon "Sende eine Nachricht…" at bounding box center [1153, 522] width 10 height 10
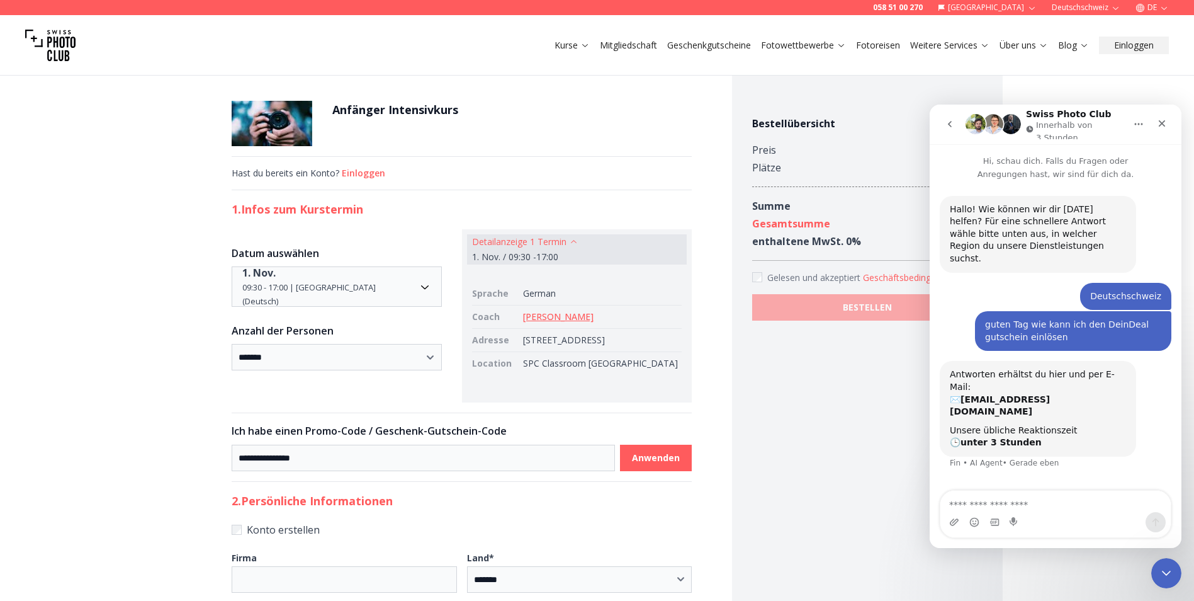
click at [1032, 501] on textarea "Nachricht senden..." at bounding box center [1056, 500] width 230 height 21
type textarea "**********"
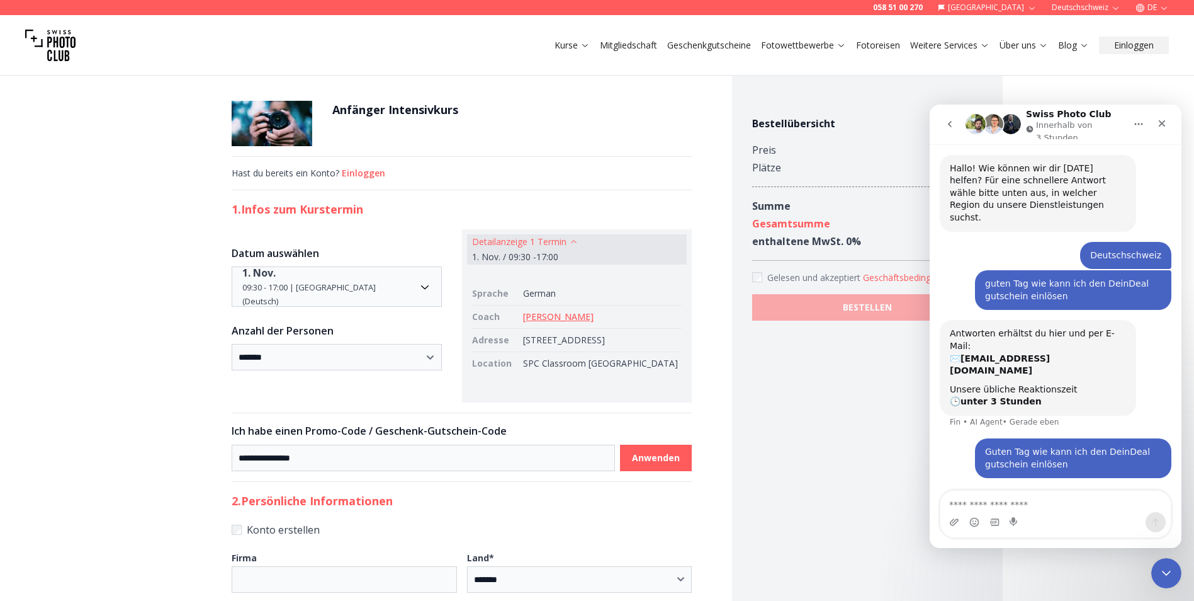
scroll to position [40, 0]
drag, startPoint x: 363, startPoint y: 466, endPoint x: 170, endPoint y: 466, distance: 193.3
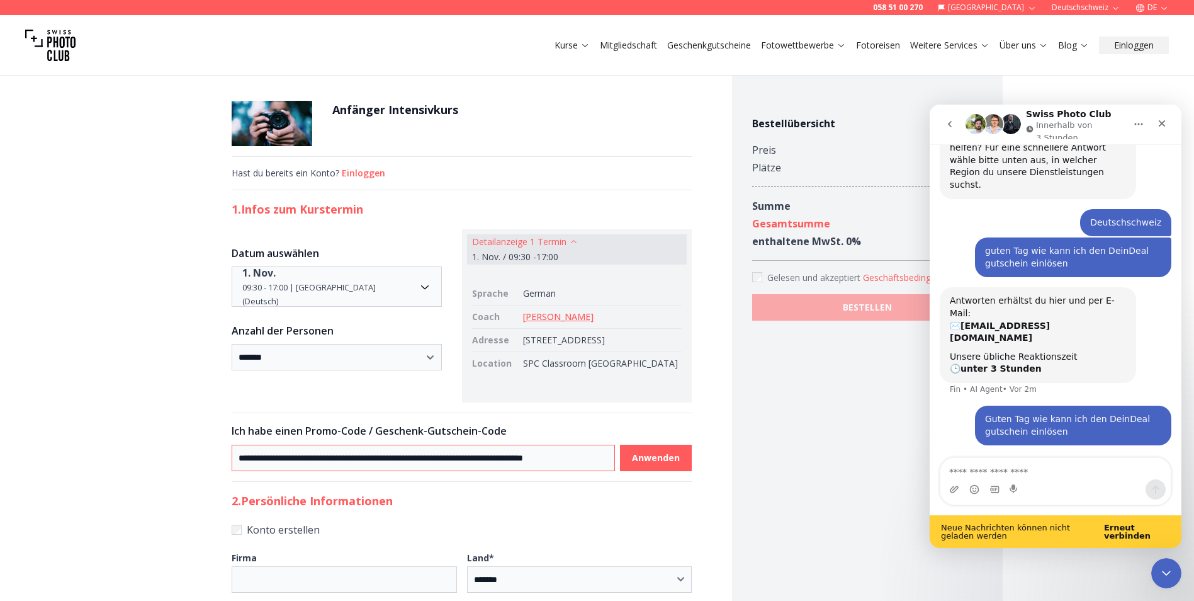
scroll to position [0, 75]
type input "**********"
click at [633, 464] on b "Anwenden" at bounding box center [656, 457] width 48 height 13
click at [732, 443] on div "Bestellübersicht Preis 390.00 Plätze 1 Summe 390.00 Gesamtsumme 390.00 enthalte…" at bounding box center [867, 566] width 271 height 1013
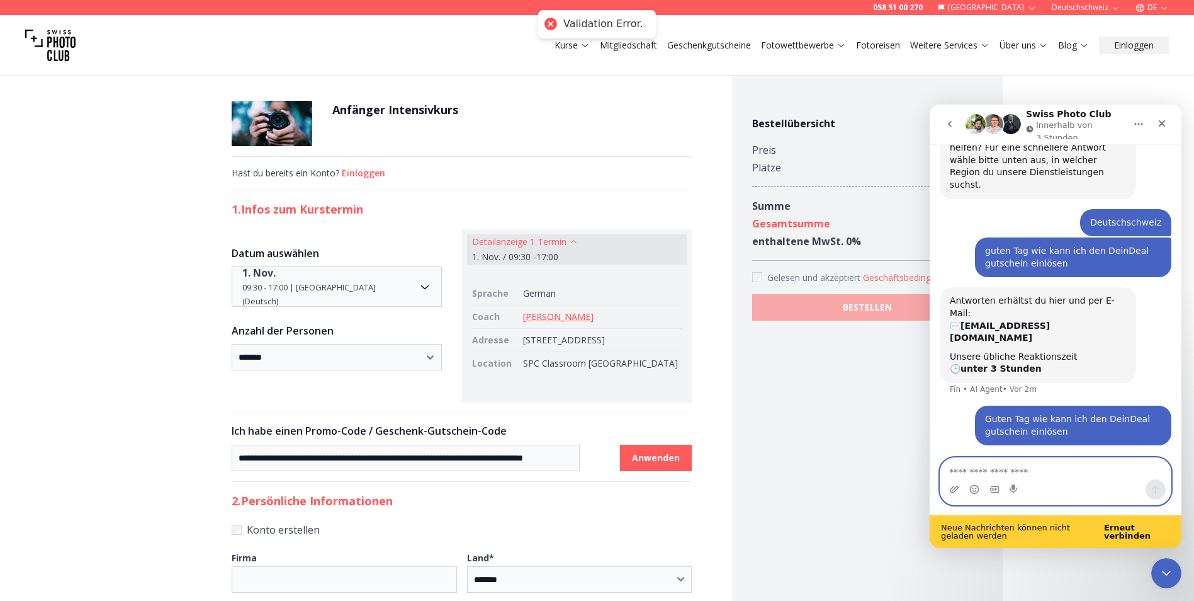
click at [1053, 459] on textarea "Nachricht senden..." at bounding box center [1056, 468] width 230 height 21
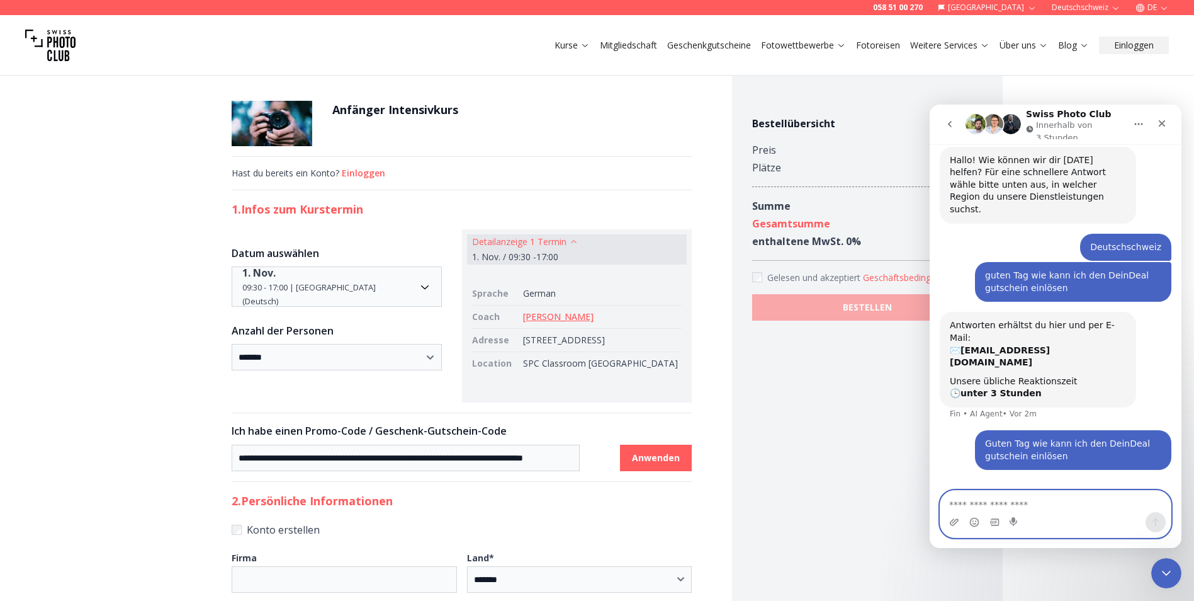
scroll to position [41, 0]
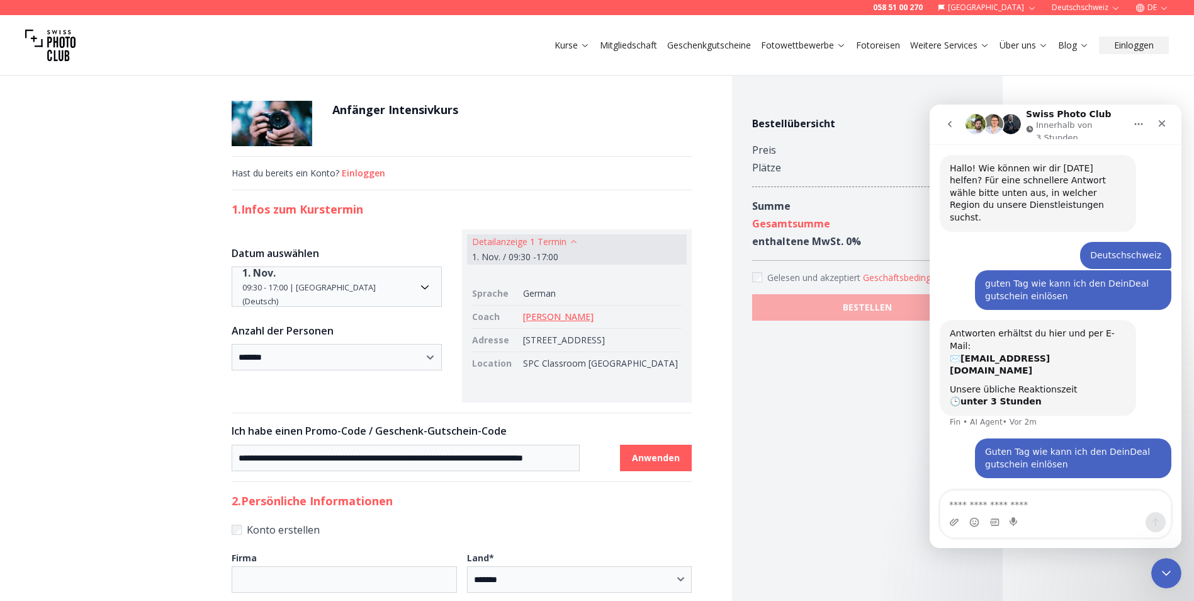
click at [737, 47] on link "Geschenkgutscheine" at bounding box center [709, 45] width 84 height 13
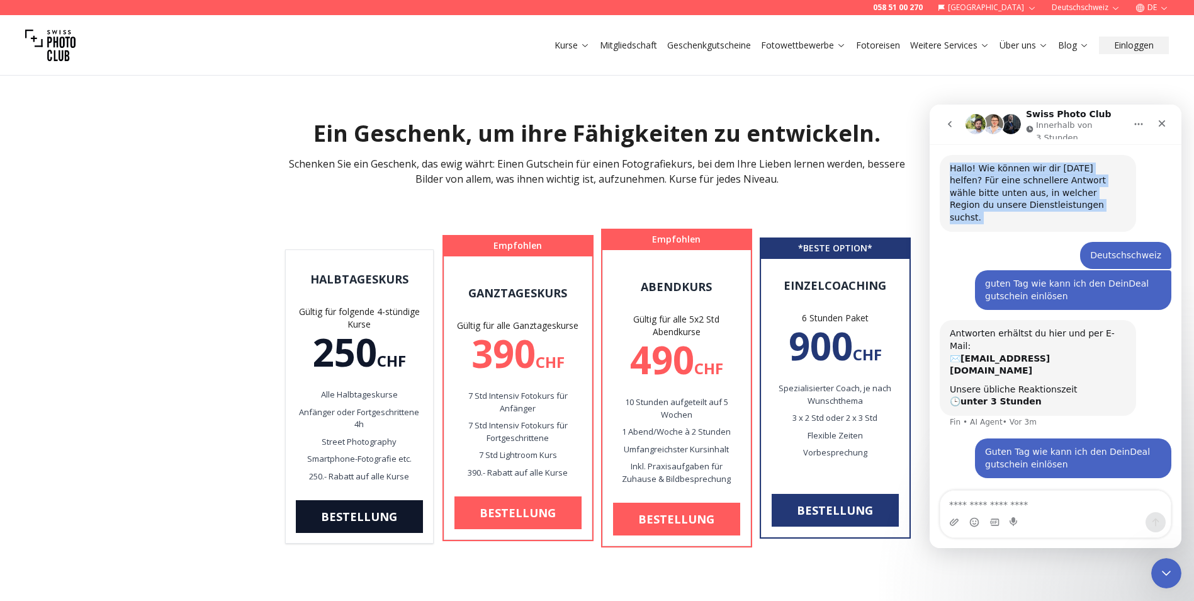
scroll to position [31, 0]
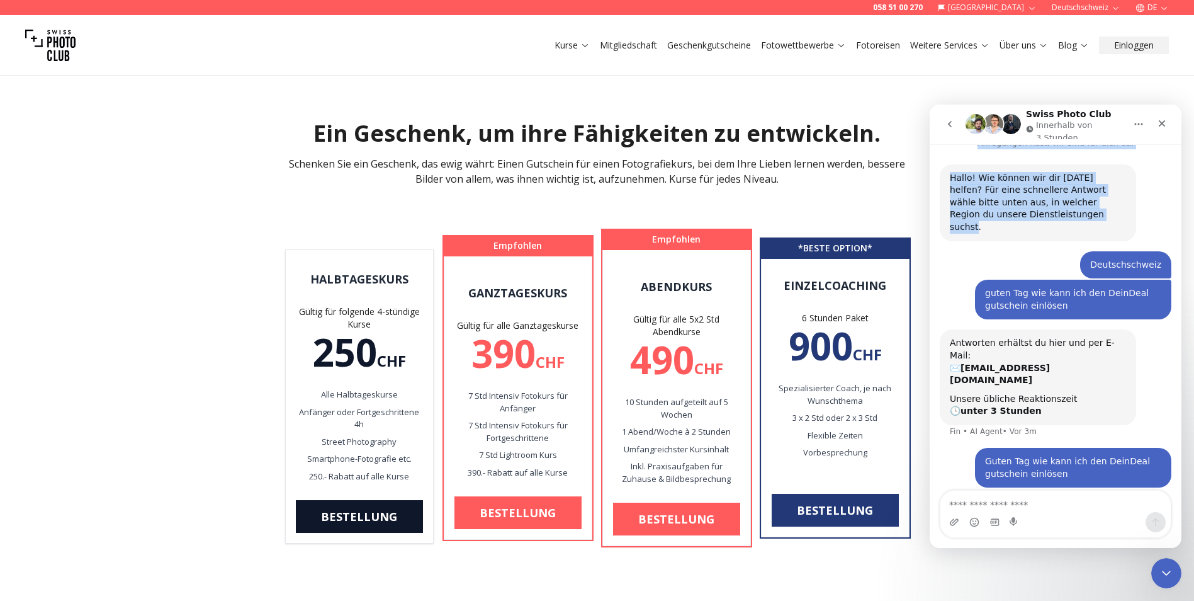
drag, startPoint x: 1155, startPoint y: 122, endPoint x: 1057, endPoint y: 235, distance: 149.5
click at [1057, 235] on div "Swiss Photo Club Innerhalb von 3 Stunden Hi, schau dich. Falls du Fragen oder A…" at bounding box center [1056, 326] width 252 height 443
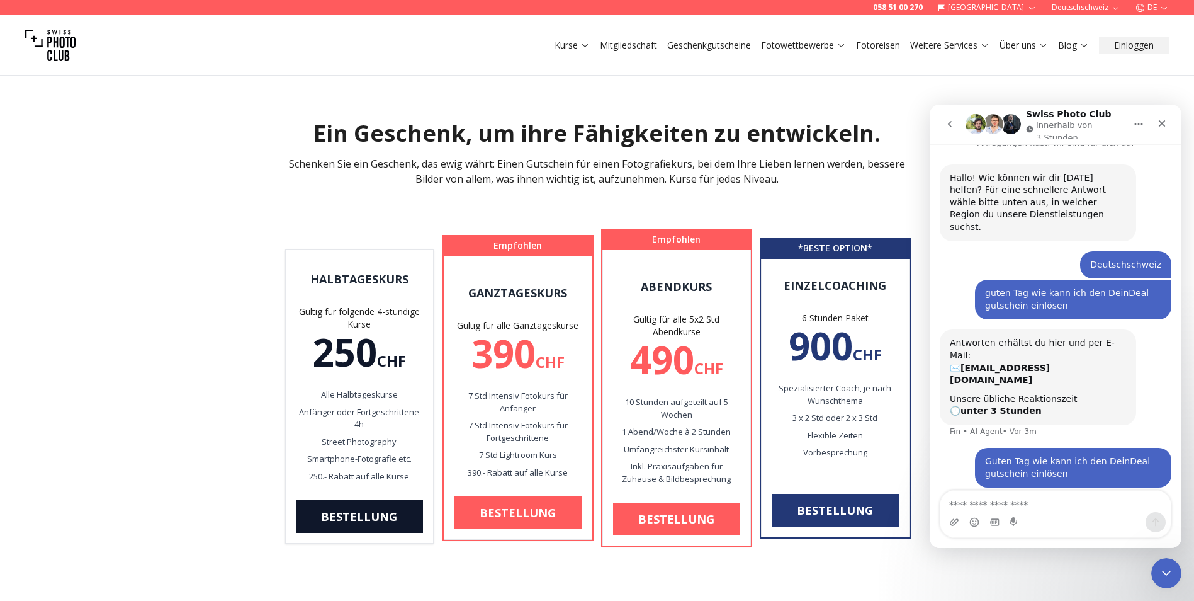
click at [997, 251] on div "Deutschschweiz • Vor 4m" at bounding box center [1056, 265] width 232 height 29
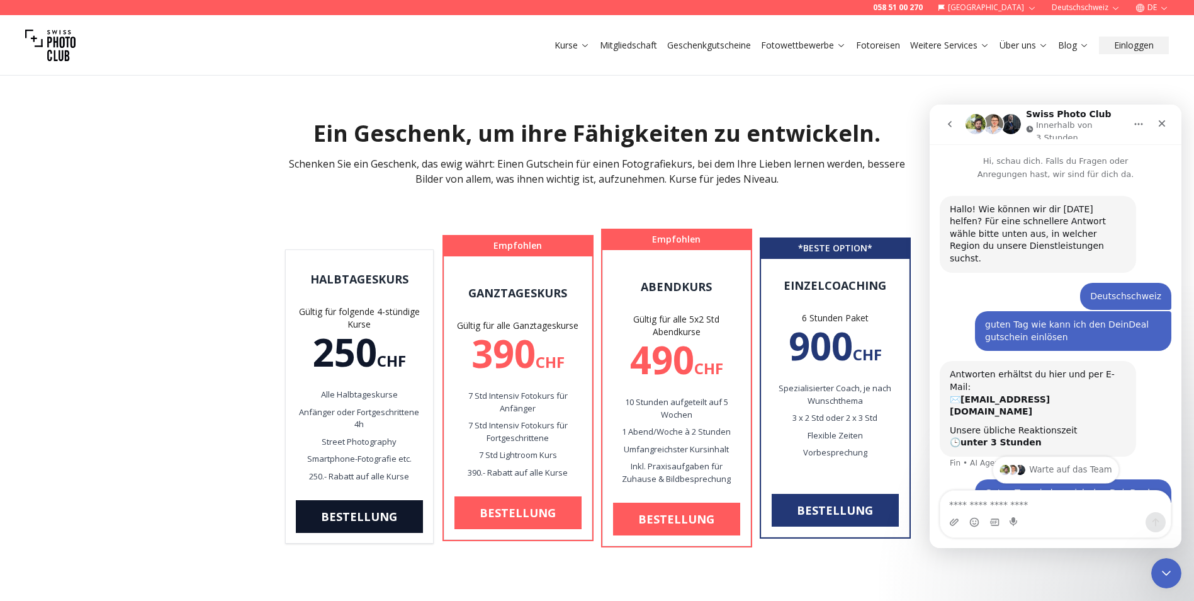
click at [1068, 478] on div "Warte auf das Team" at bounding box center [1056, 469] width 127 height 26
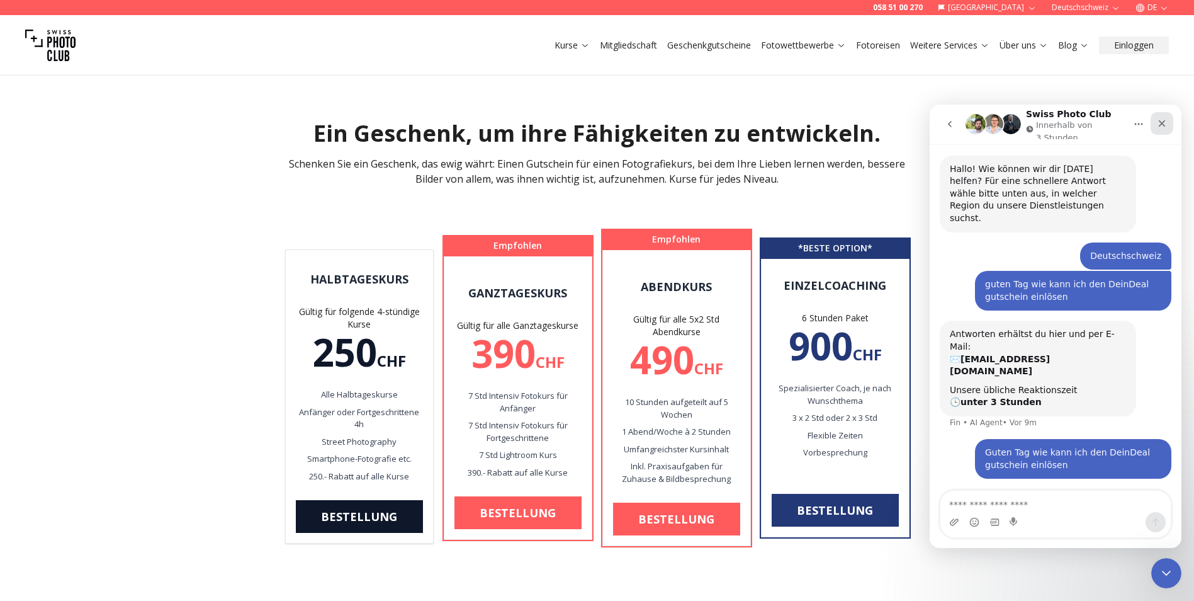
click at [1164, 128] on icon "Schließen" at bounding box center [1162, 123] width 10 height 10
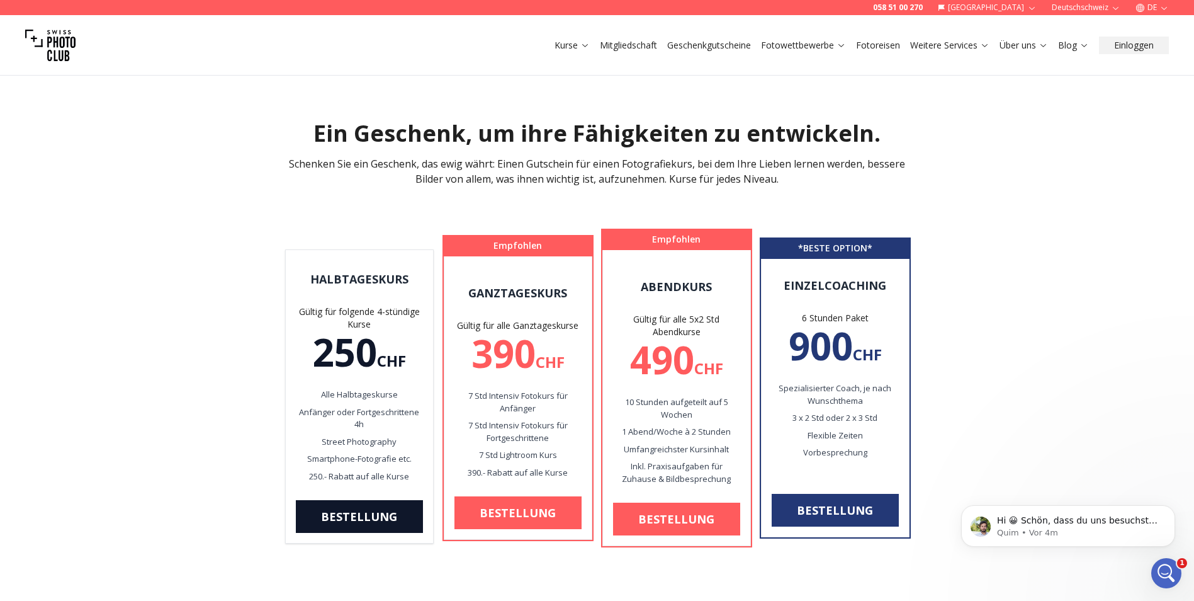
scroll to position [0, 0]
